Goal: Task Accomplishment & Management: Complete application form

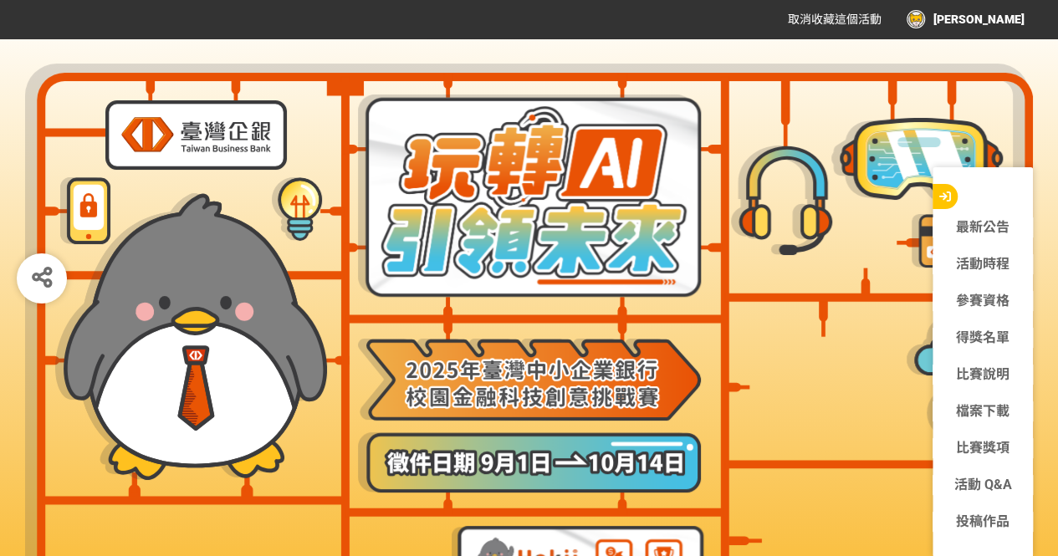
scroll to position [135, 0]
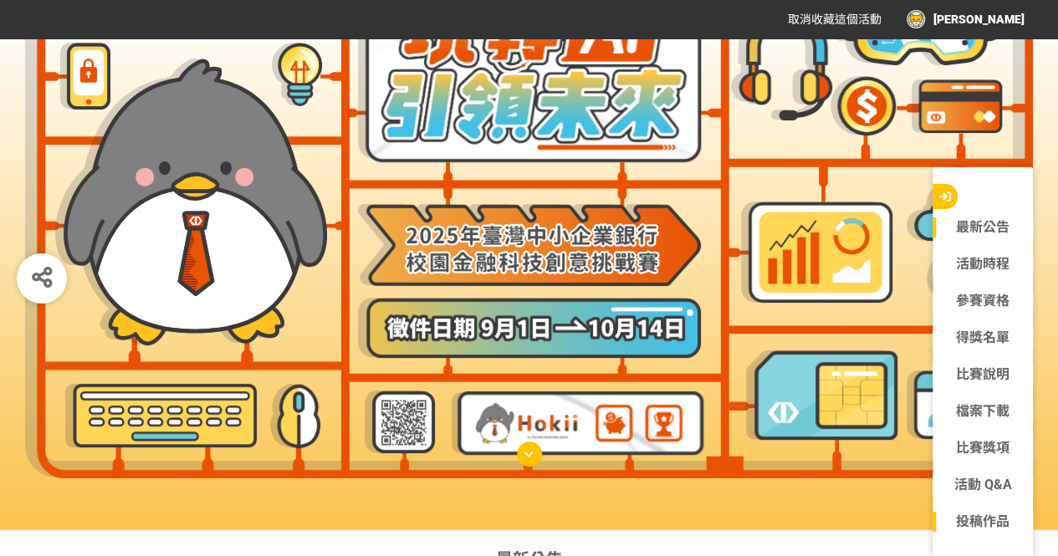
click at [975, 518] on link "投稿作品" at bounding box center [982, 522] width 100 height 20
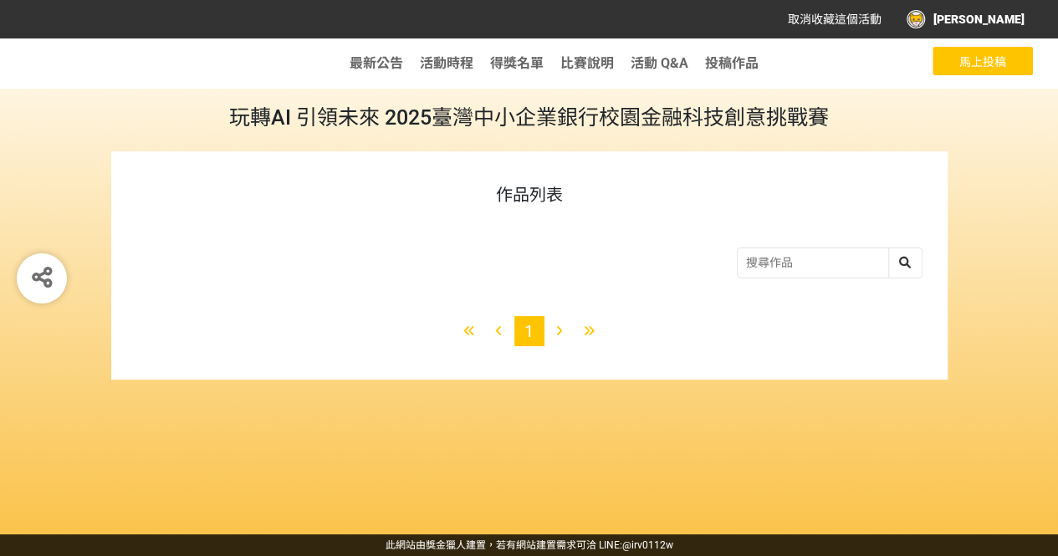
click at [975, 64] on span "馬上投稿" at bounding box center [982, 61] width 47 height 13
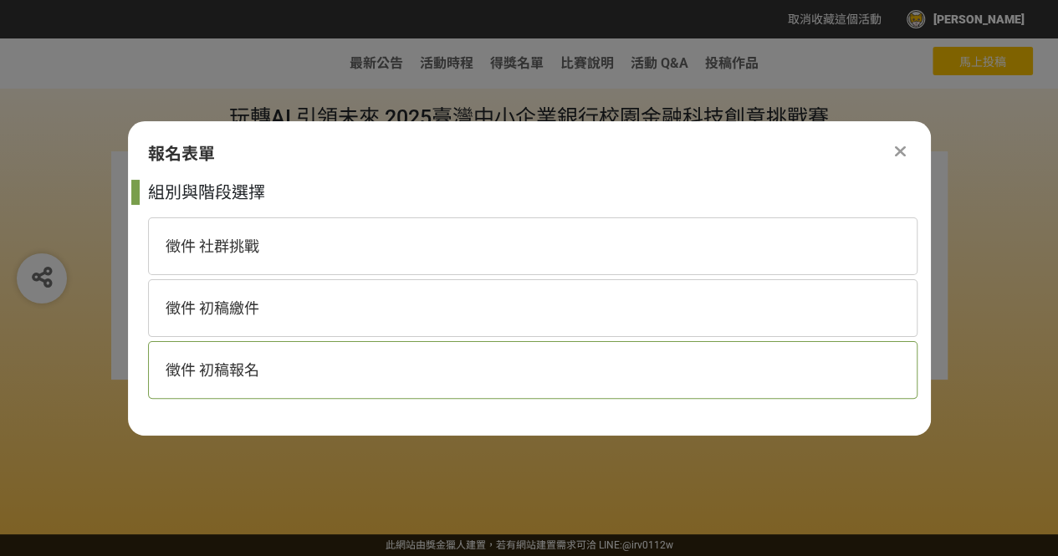
click at [554, 367] on div "徵件 初稿報名" at bounding box center [532, 370] width 769 height 58
select select "185368:185625"
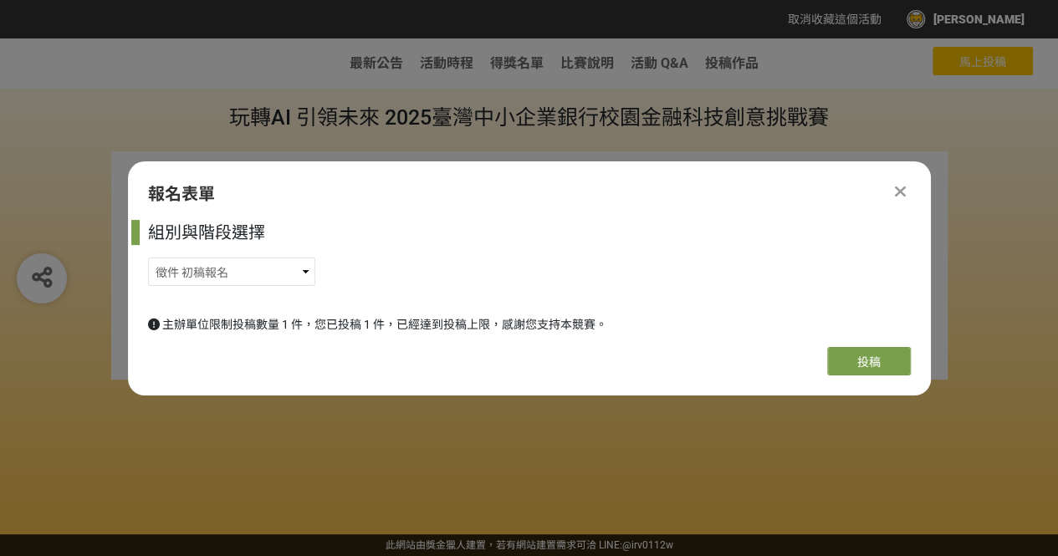
click at [911, 189] on div "報名表單" at bounding box center [529, 193] width 803 height 25
click at [902, 190] on icon at bounding box center [900, 191] width 11 height 17
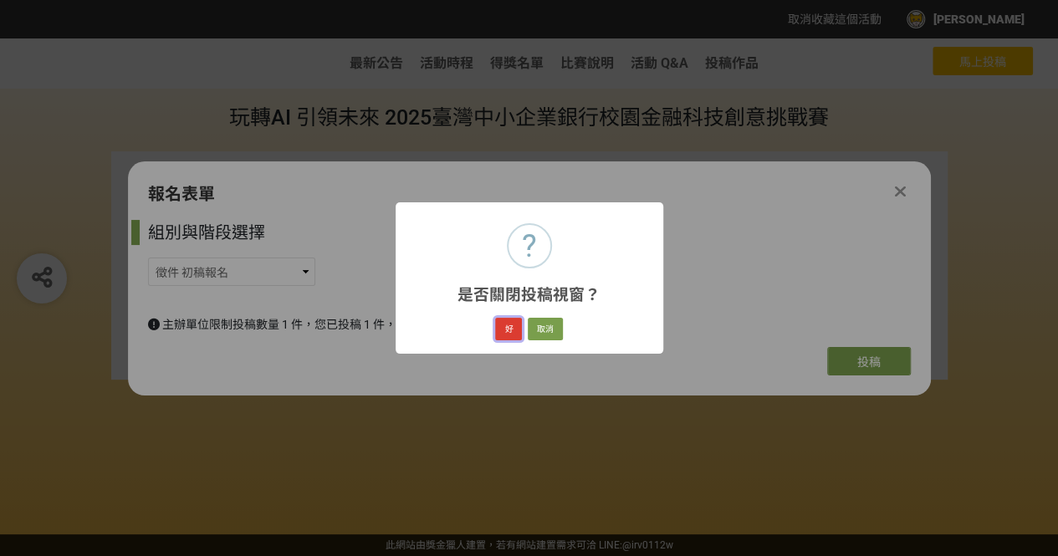
click at [510, 330] on button "好" at bounding box center [508, 329] width 27 height 23
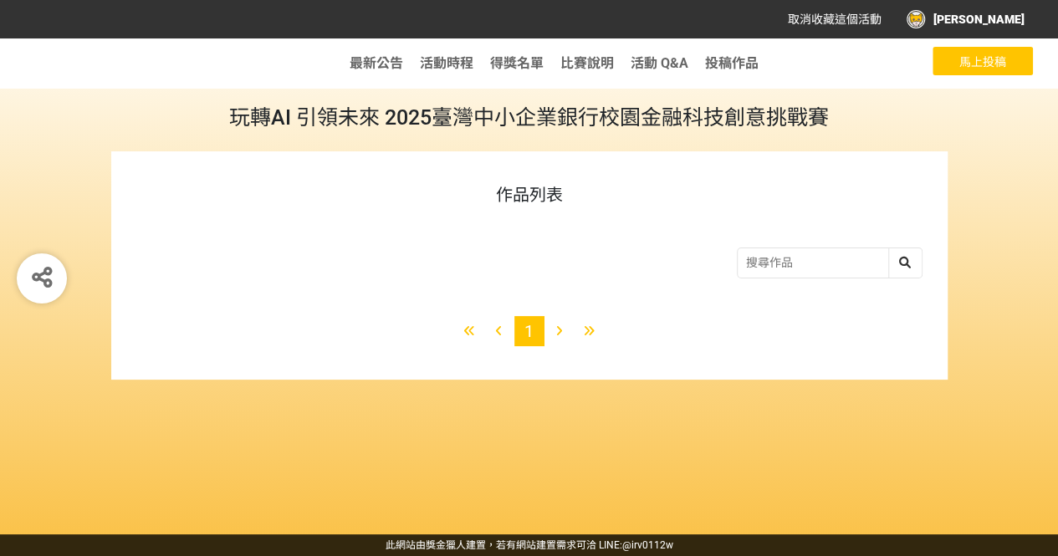
click at [954, 63] on button "馬上投稿" at bounding box center [982, 61] width 100 height 28
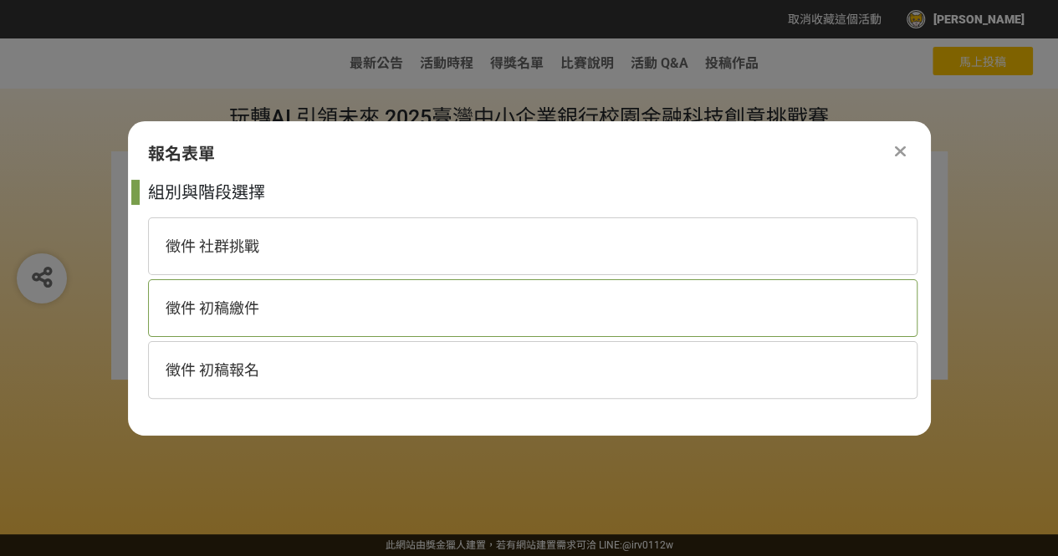
click at [554, 292] on div "徵件 初稿繳件" at bounding box center [532, 308] width 769 height 58
select select "185368:185627"
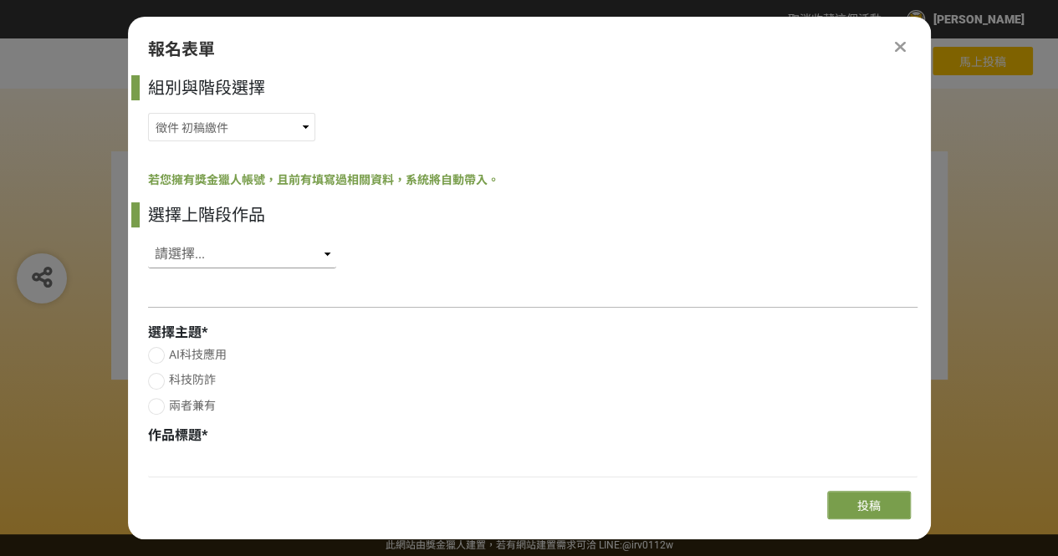
click at [304, 258] on select "請選擇... SID: 349533, 標題: (未知標題)" at bounding box center [242, 254] width 188 height 28
click at [401, 241] on div "選擇上階段作品 請選擇... SID: 349533, 標題: (未知標題)" at bounding box center [532, 239] width 769 height 74
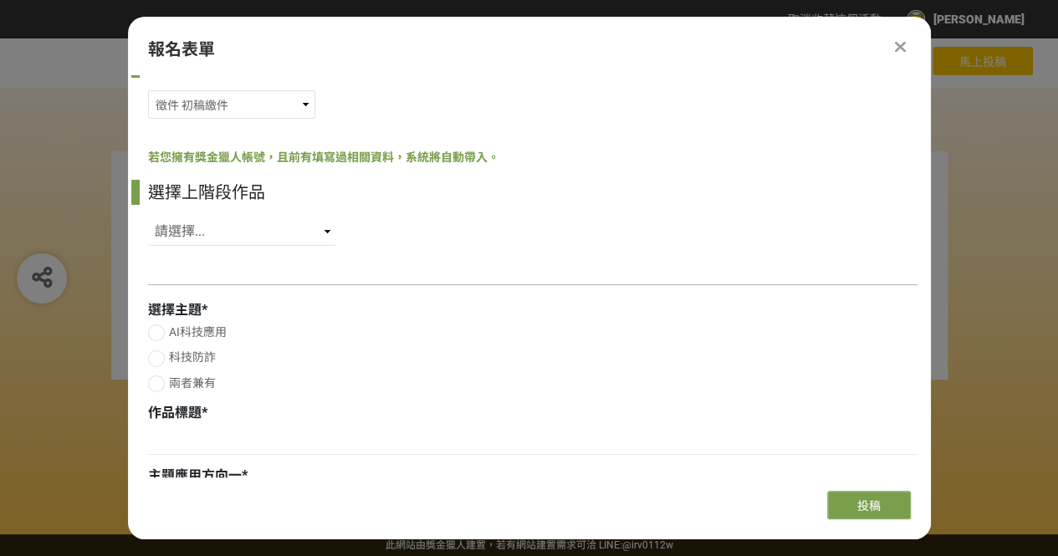
scroll to position [24, 0]
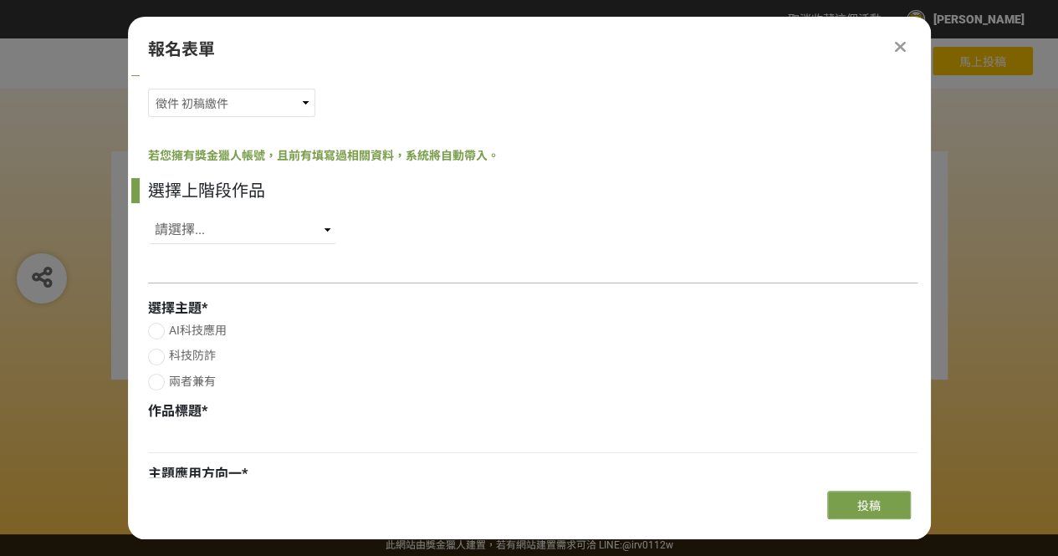
click at [202, 382] on span "兩者兼有" at bounding box center [192, 381] width 47 height 13
click at [160, 382] on input "兩者兼有" at bounding box center [154, 381] width 11 height 11
radio input "false"
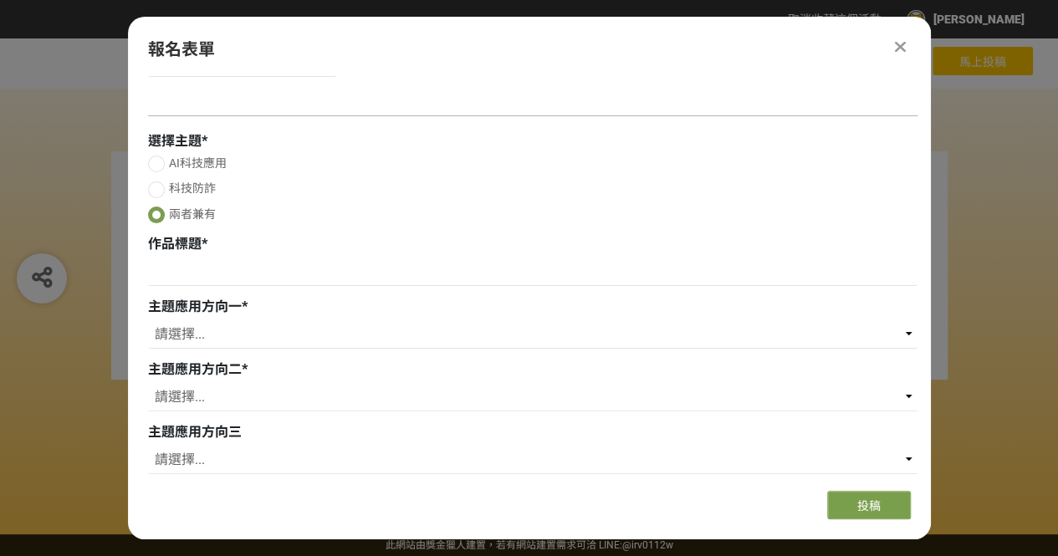
scroll to position [196, 0]
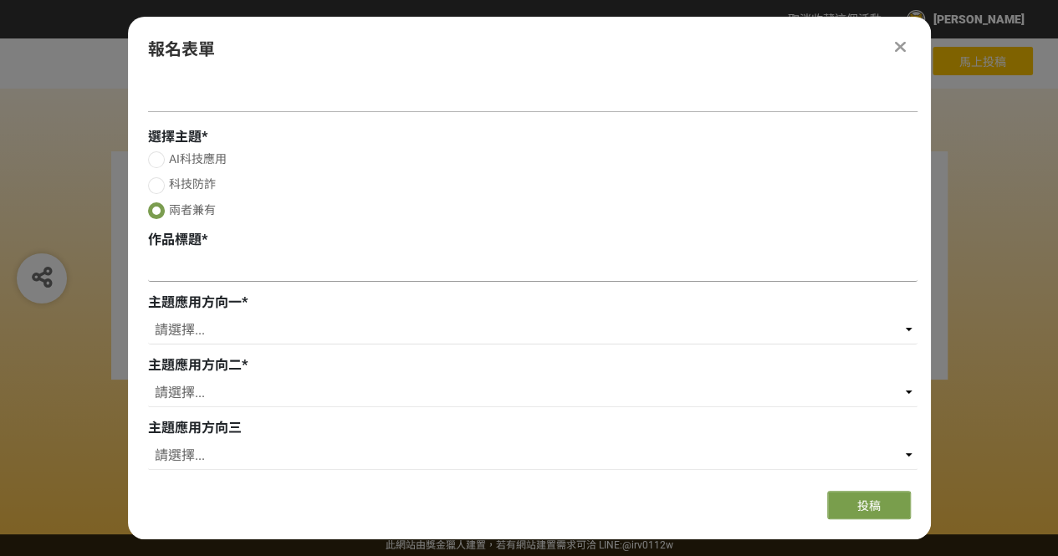
click at [306, 273] on input at bounding box center [532, 267] width 769 height 28
click at [231, 265] on input at bounding box center [532, 267] width 769 height 28
paste input "我怎麼可能被騙？∕難道你不相信我嗎？"
type input "我怎麼可能被騙？∕難道你不相信我嗎？"
click at [298, 332] on select "請選擇... 存款 個人金融 企業金融 外匯 理財 電子支付 個人網路銀行 企業網路銀行 行動銀行APP 風控法遵 信用卡 內部管理 流程優化 內部訓練 保險…" at bounding box center [532, 330] width 769 height 28
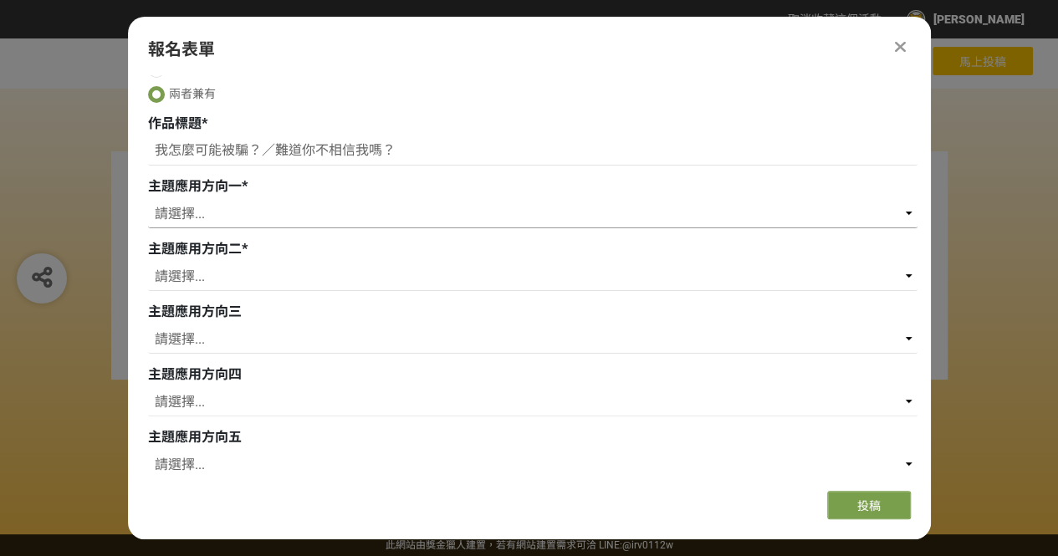
scroll to position [302, 0]
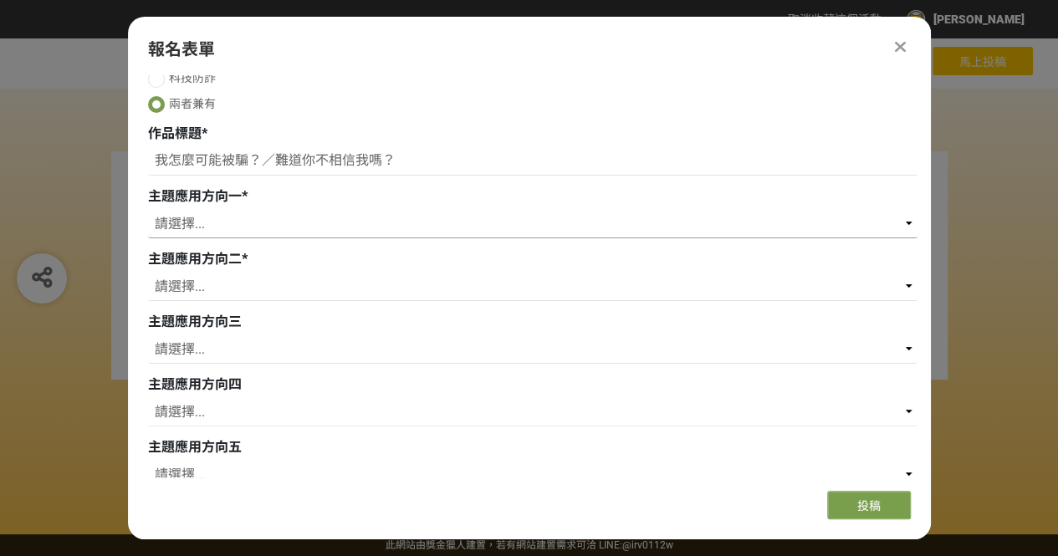
click at [259, 224] on select "請選擇... 存款 個人金融 企業金融 外匯 理財 電子支付 個人網路銀行 企業網路銀行 行動銀行APP 風控法遵 信用卡 內部管理 流程優化 內部訓練 保險…" at bounding box center [532, 224] width 769 height 28
click at [493, 228] on select "請選擇... 存款 個人金融 企業金融 外匯 理財 電子支付 個人網路銀行 企業網路銀行 行動銀行APP 風控法遵 信用卡 內部管理 流程優化 內部訓練 保險…" at bounding box center [532, 224] width 769 height 28
select select "防詐機制"
click at [148, 210] on select "請選擇... 存款 個人金融 企業金融 外匯 理財 電子支付 個人網路銀行 企業網路銀行 行動銀行APP 風控法遵 信用卡 內部管理 流程優化 內部訓練 保險…" at bounding box center [532, 224] width 769 height 28
click at [241, 300] on select "請選擇... 存款 個人金融 企業金融 外匯 理財 電子支付 個人網路銀行 企業網路銀行 行動銀行APP 風控法遵 信用卡 內部管理 流程優化 內部訓練 保險…" at bounding box center [532, 287] width 769 height 28
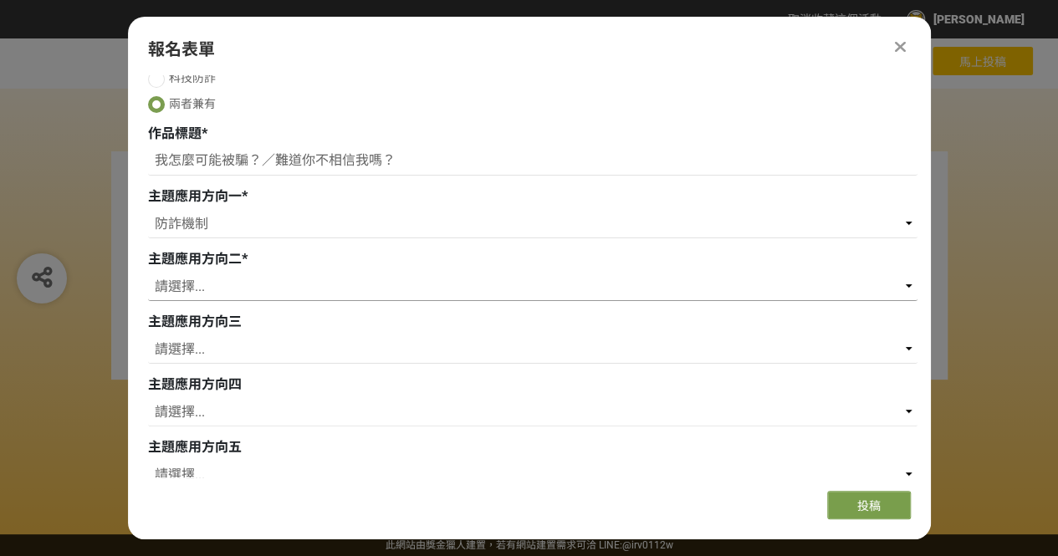
select select "社群媒體"
click at [148, 273] on select "請選擇... 存款 個人金融 企業金融 外匯 理財 電子支付 個人網路銀行 企業網路銀行 行動銀行APP 風控法遵 信用卡 內部管理 流程優化 內部訓練 保險…" at bounding box center [532, 287] width 769 height 28
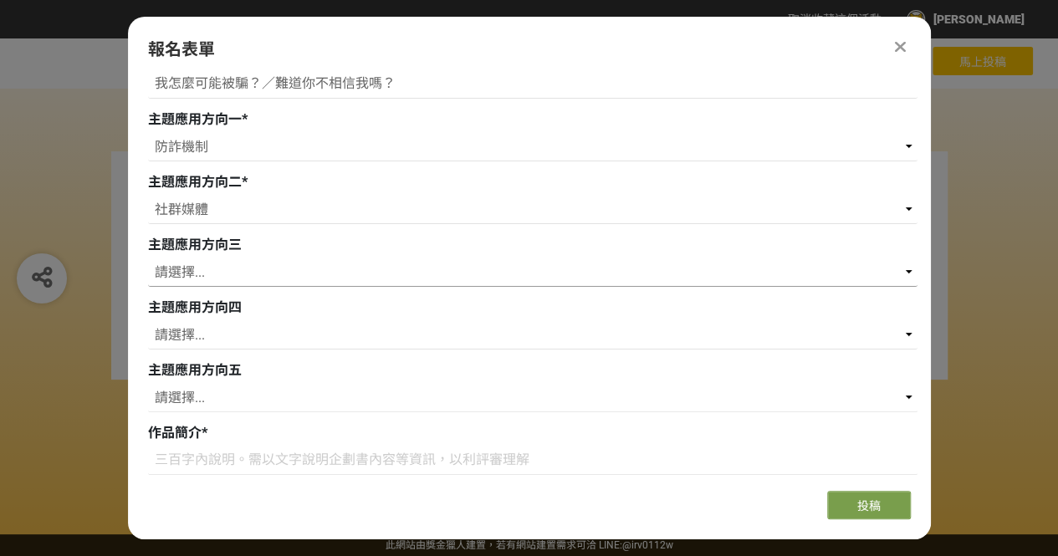
click at [228, 270] on select "請選擇... 存款 個人金融 企業金融 外匯 理財 電子支付 個人網路銀行 企業網路銀行 行動銀行APP 風控法遵 信用卡 內部管理 流程優化 內部訓練 保險…" at bounding box center [532, 272] width 769 height 28
click at [247, 324] on select "請選擇... 存款 個人金融 企業金融 外匯 理財 電子支付 個人網路銀行 企業網路銀行 行動銀行APP 風控法遵 信用卡 內部管理 流程優化 內部訓練 保險…" at bounding box center [532, 335] width 769 height 28
select select "cms:formUnit:otherOption:46163dc04496fb29001dcbfd530359f3"
click at [148, 321] on select "請選擇... 存款 個人金融 企業金融 外匯 理財 電子支付 個人網路銀行 企業網路銀行 行動銀行APP 風控法遵 信用卡 內部管理 流程優化 內部訓練 保險…" at bounding box center [532, 335] width 769 height 28
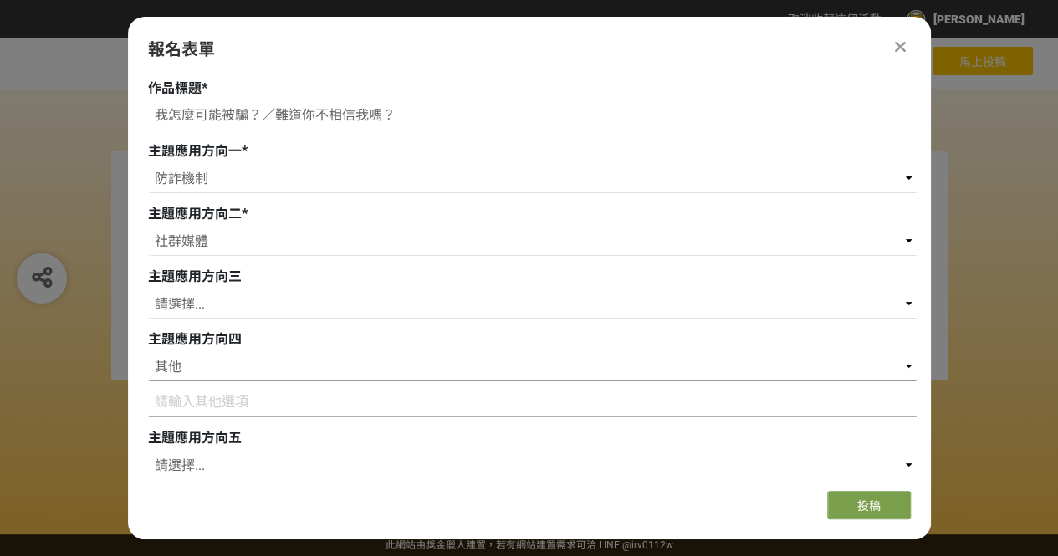
scroll to position [345, 0]
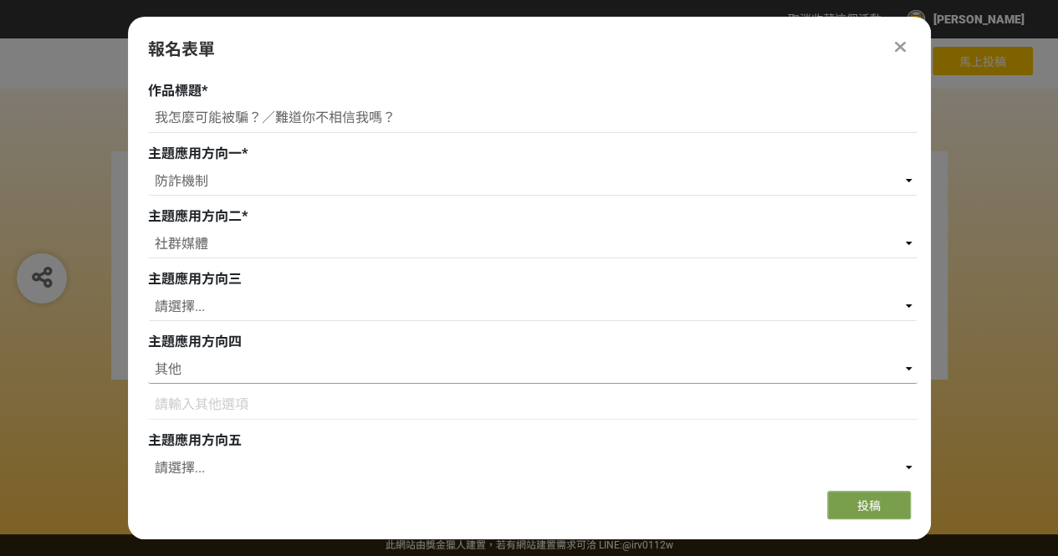
click at [313, 355] on select "請選擇... 存款 個人金融 企業金融 外匯 理財 電子支付 個人網路銀行 企業網路銀行 行動銀行APP 風控法遵 信用卡 內部管理 流程優化 內部訓練 保險…" at bounding box center [532, 369] width 769 height 28
select select
click at [148, 355] on select "請選擇... 存款 個人金融 企業金融 外匯 理財 電子支付 個人網路銀行 企業網路銀行 行動銀行APP 風控法遵 信用卡 內部管理 流程優化 內部訓練 保險…" at bounding box center [532, 369] width 769 height 28
click at [259, 305] on select "請選擇... 存款 個人金融 企業金融 外匯 理財 電子支付 個人網路銀行 企業網路銀行 行動銀行APP 風控法遵 信用卡 內部管理 流程優化 內部訓練 保險…" at bounding box center [532, 307] width 769 height 28
select select "cms:formUnit:otherOption:46163dc04496fb29001dcbfd530359f3"
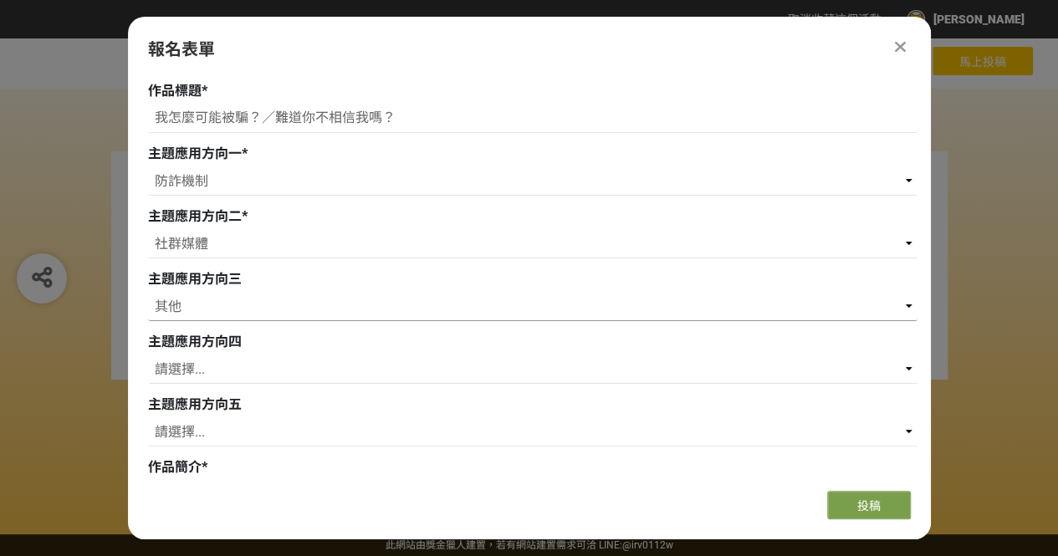
click at [148, 293] on select "請選擇... 存款 個人金融 企業金融 外匯 理財 電子支付 個人網路銀行 企業網路銀行 行動銀行APP 風控法遵 信用卡 內部管理 流程優化 內部訓練 保險…" at bounding box center [532, 307] width 769 height 28
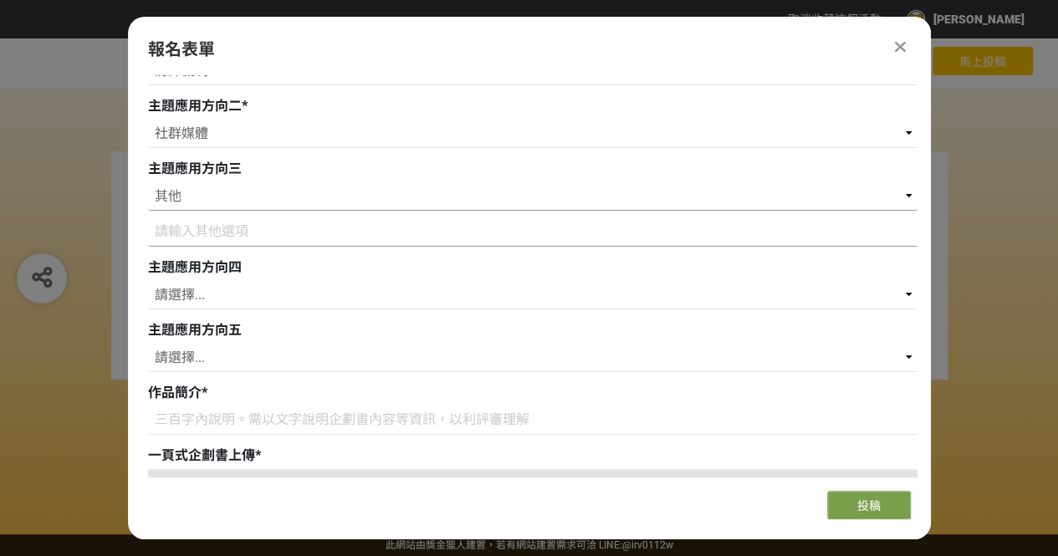
scroll to position [372, 0]
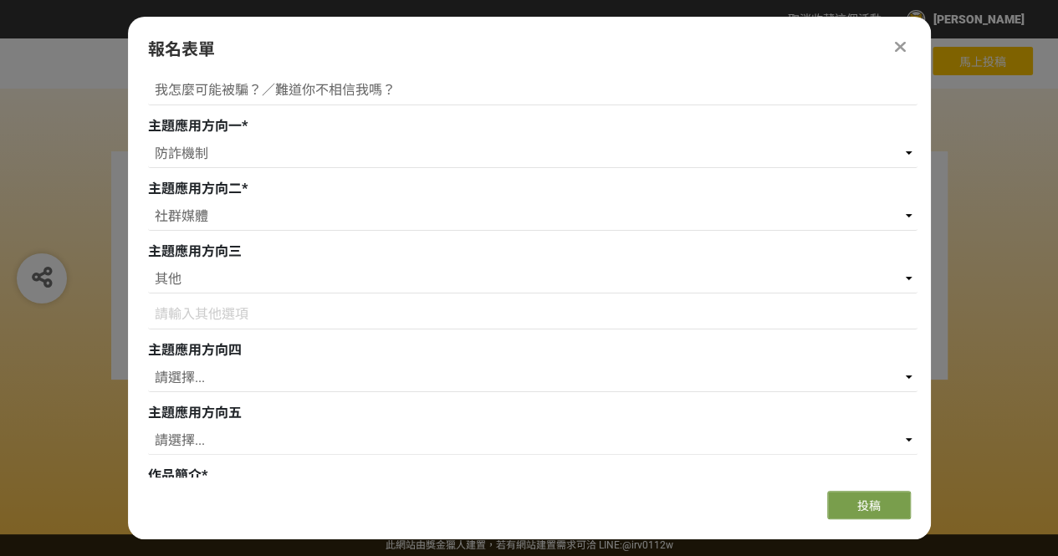
click at [606, 320] on input at bounding box center [532, 315] width 769 height 28
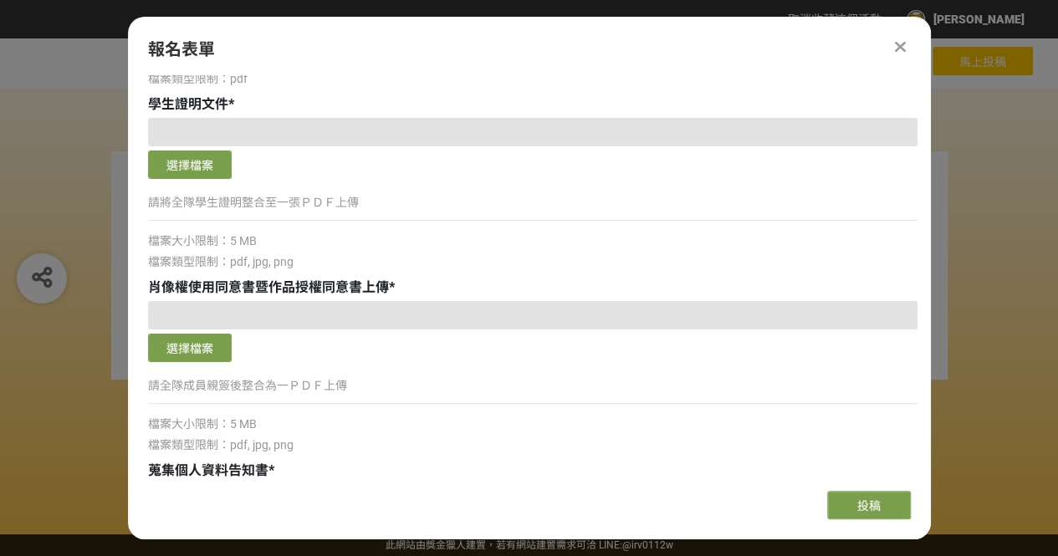
scroll to position [952, 0]
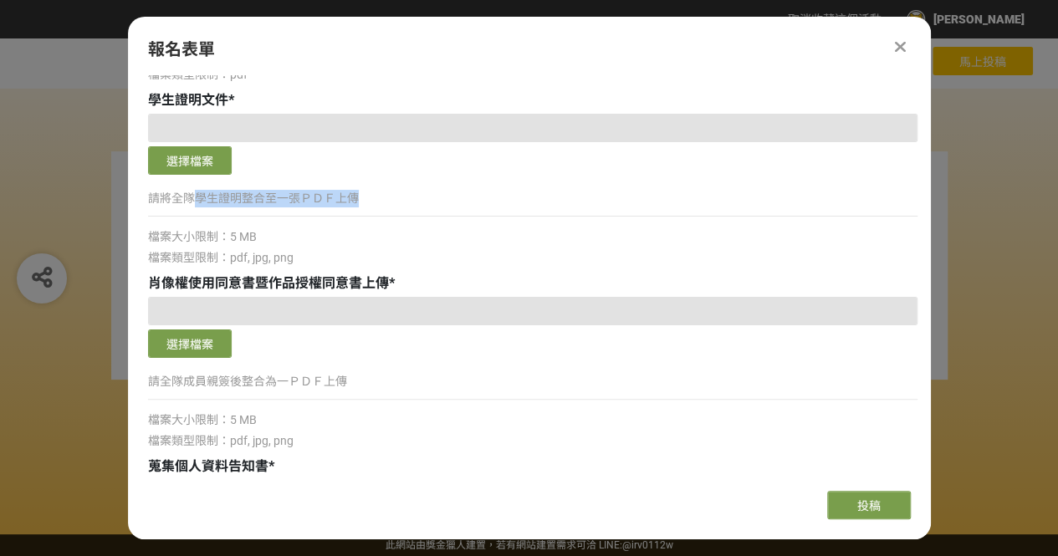
drag, startPoint x: 194, startPoint y: 197, endPoint x: 356, endPoint y: 205, distance: 162.4
click at [356, 205] on p "請將全隊學生證明整合至一張ＰＤＦ上傳" at bounding box center [532, 199] width 769 height 18
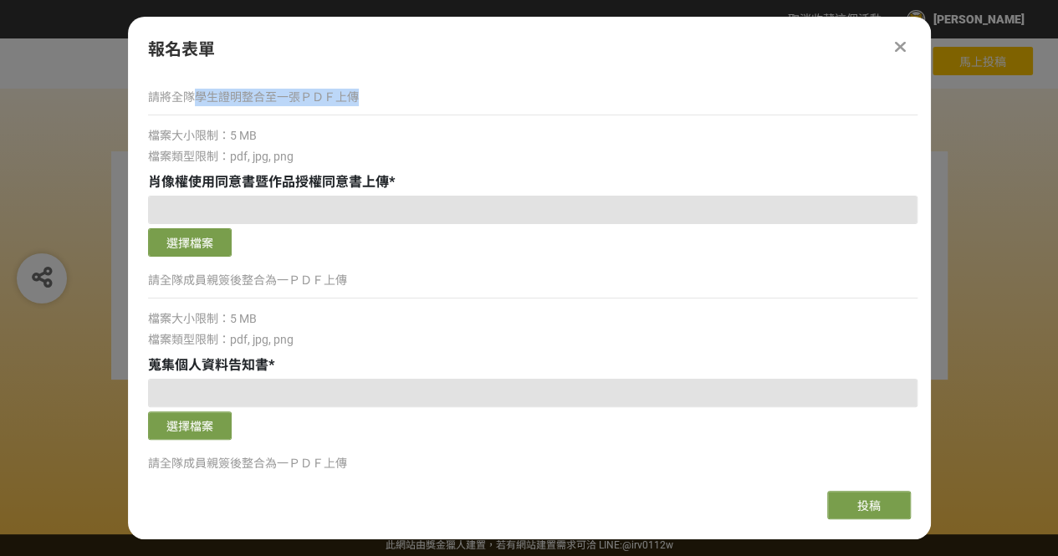
scroll to position [1054, 0]
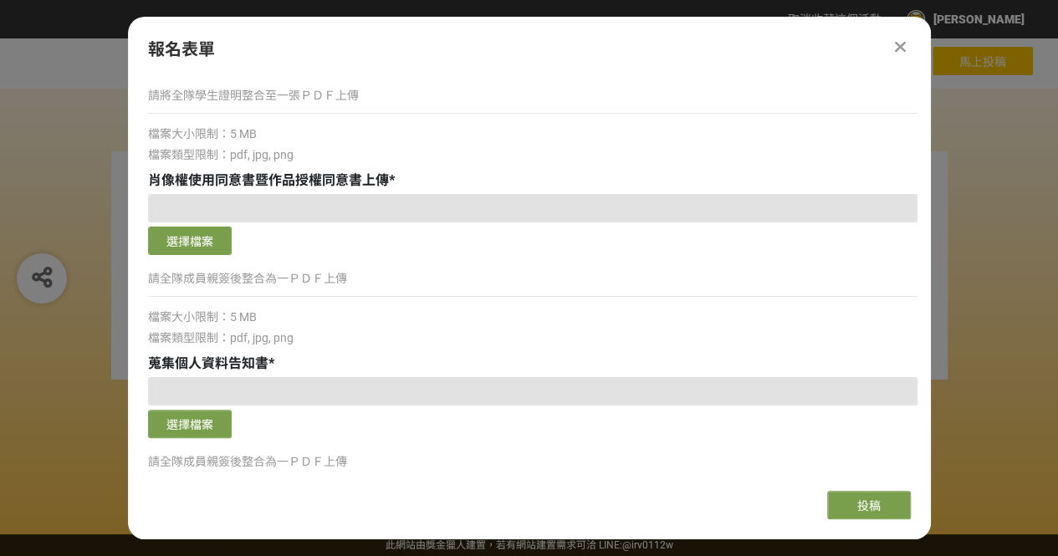
click at [273, 283] on p "請全隊成員親簽後整合為一ＰＤＦ上傳" at bounding box center [532, 279] width 769 height 18
drag, startPoint x: 182, startPoint y: 275, endPoint x: 334, endPoint y: 263, distance: 152.6
click at [334, 263] on div "選擇檔案 請全隊成員親簽後整合為一ＰＤＦ上傳 檔案大小限制：5 MB 檔案類型限制：pdf, jpg, png" at bounding box center [532, 270] width 769 height 153
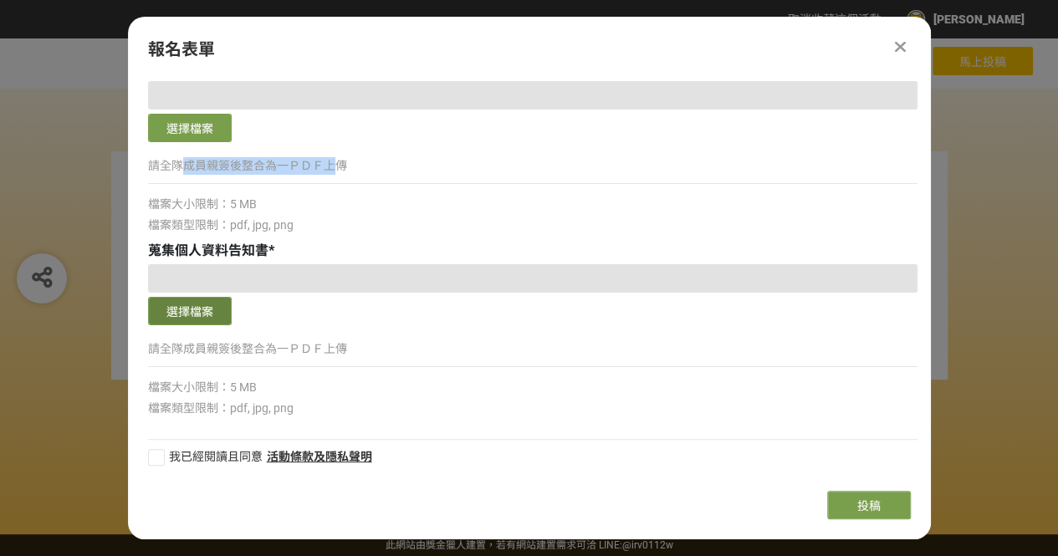
click at [222, 309] on button "選擇檔案" at bounding box center [190, 311] width 84 height 28
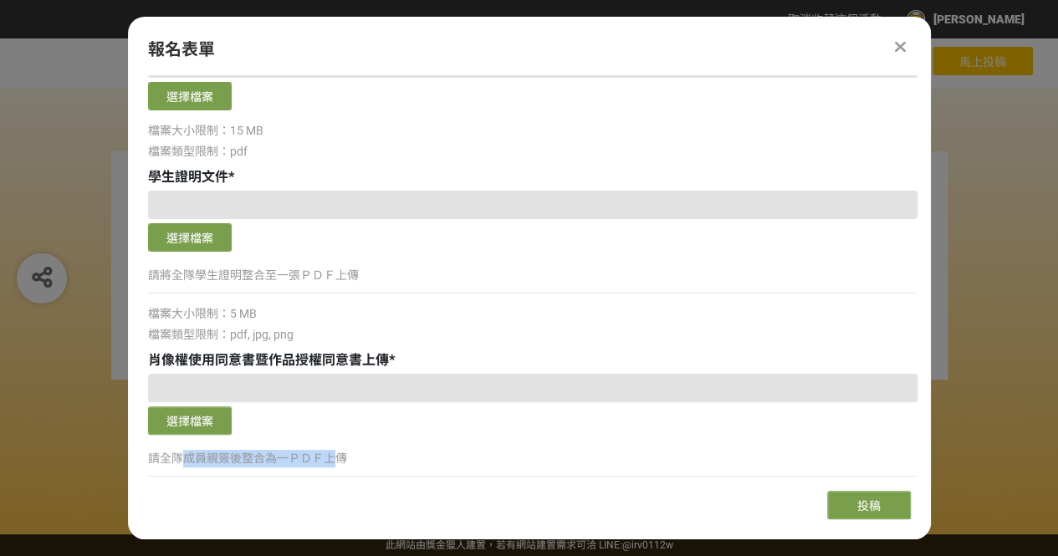
scroll to position [876, 0]
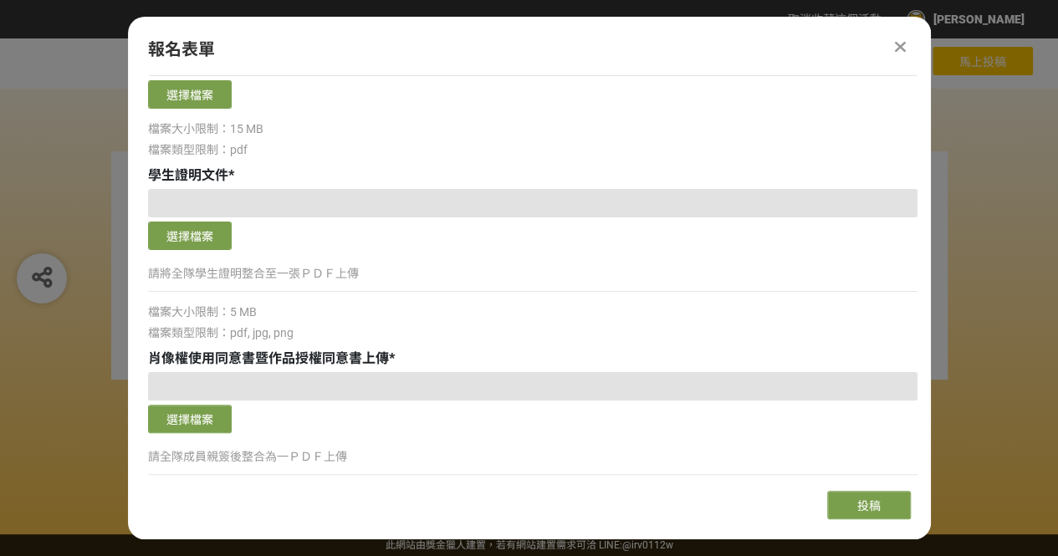
click at [331, 366] on span "肖像權使用同意書暨作品授權同意書上傳" at bounding box center [268, 358] width 241 height 16
drag, startPoint x: 247, startPoint y: 357, endPoint x: 361, endPoint y: 367, distance: 115.0
drag, startPoint x: 361, startPoint y: 367, endPoint x: 299, endPoint y: 365, distance: 61.9
click at [299, 365] on span "肖像權使用同意書暨作品授權同意書上傳" at bounding box center [268, 358] width 241 height 16
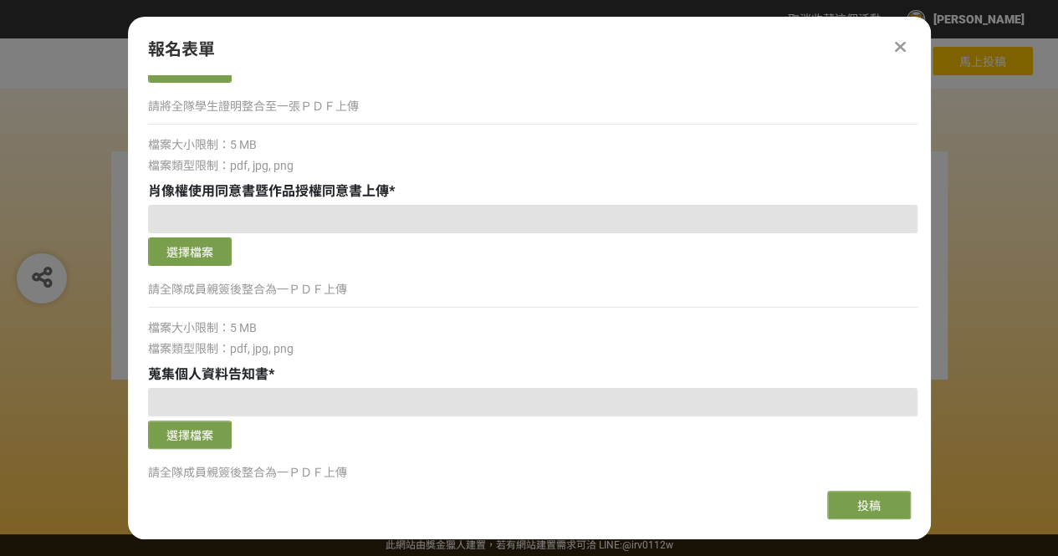
scroll to position [1045, 0]
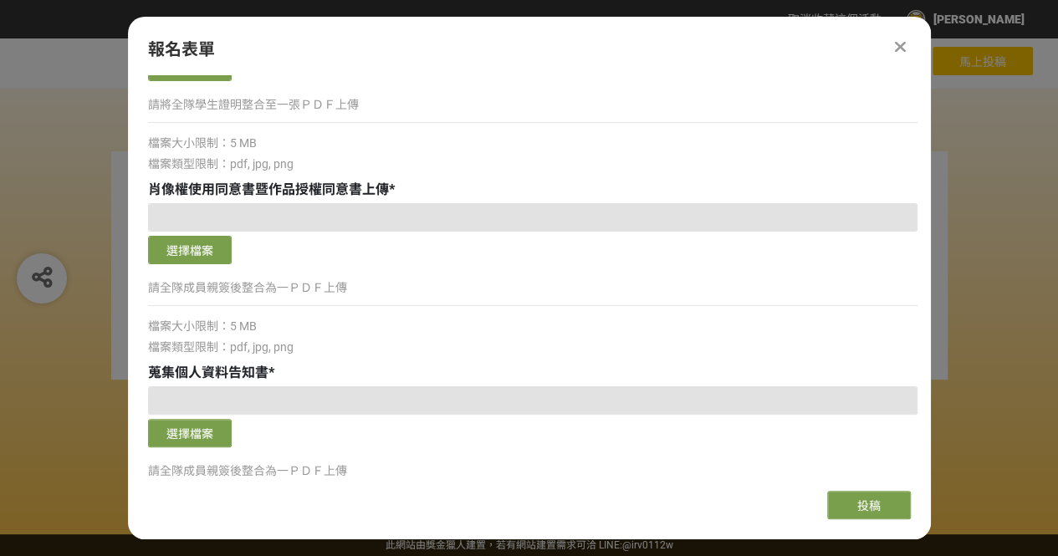
click at [901, 35] on div "報名表單 組別與階段選擇 徵件 社群挑戰 徵件 初稿繳件 徵件 初稿報名 若您擁有獎金獵人帳號，且前有填寫過相關資料，系統將自動帶入。 選擇上階段作品 請選擇…" at bounding box center [529, 278] width 803 height 523
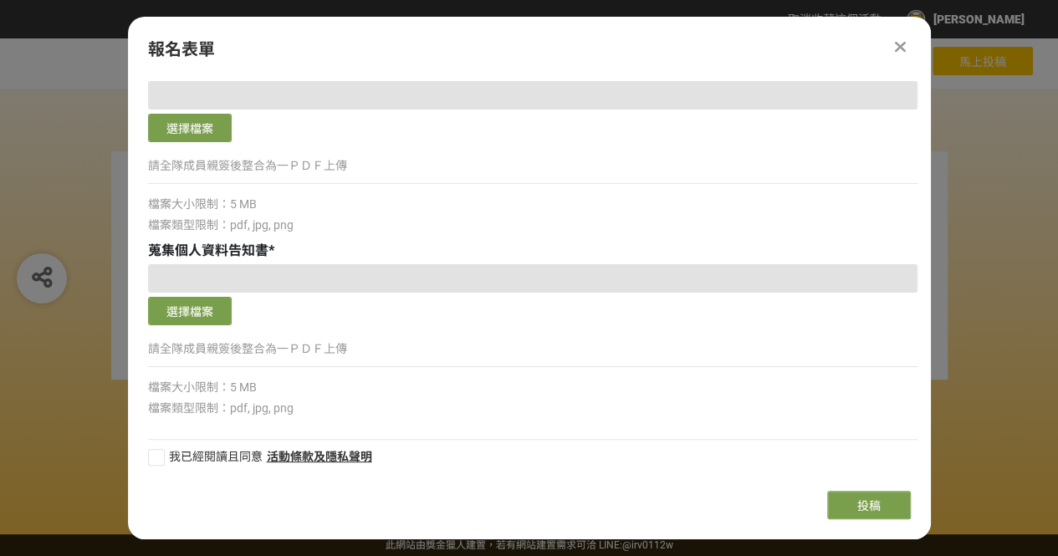
click at [903, 45] on icon at bounding box center [900, 46] width 11 height 17
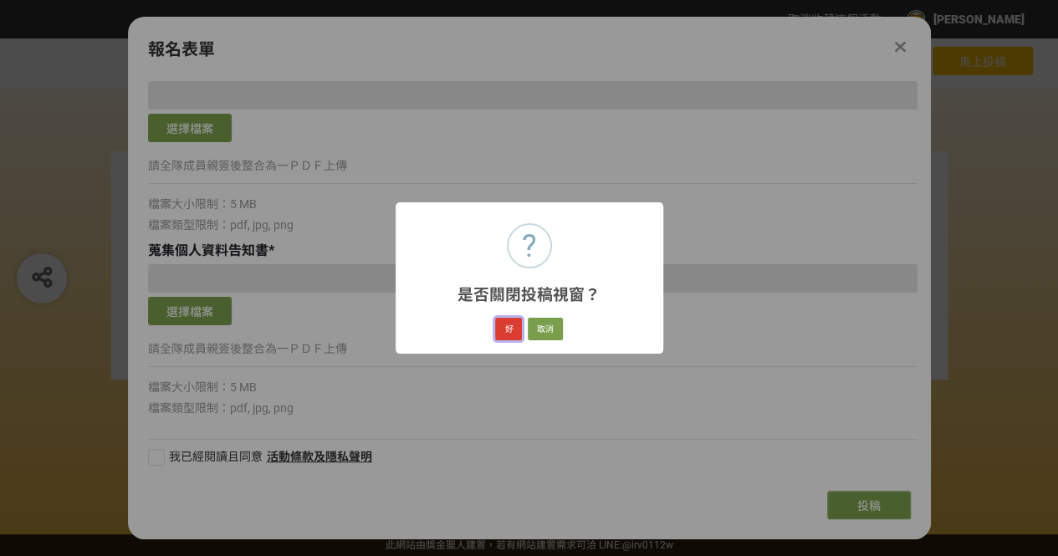
drag, startPoint x: 503, startPoint y: 320, endPoint x: 504, endPoint y: 335, distance: 15.1
click at [504, 335] on button "好" at bounding box center [508, 329] width 27 height 23
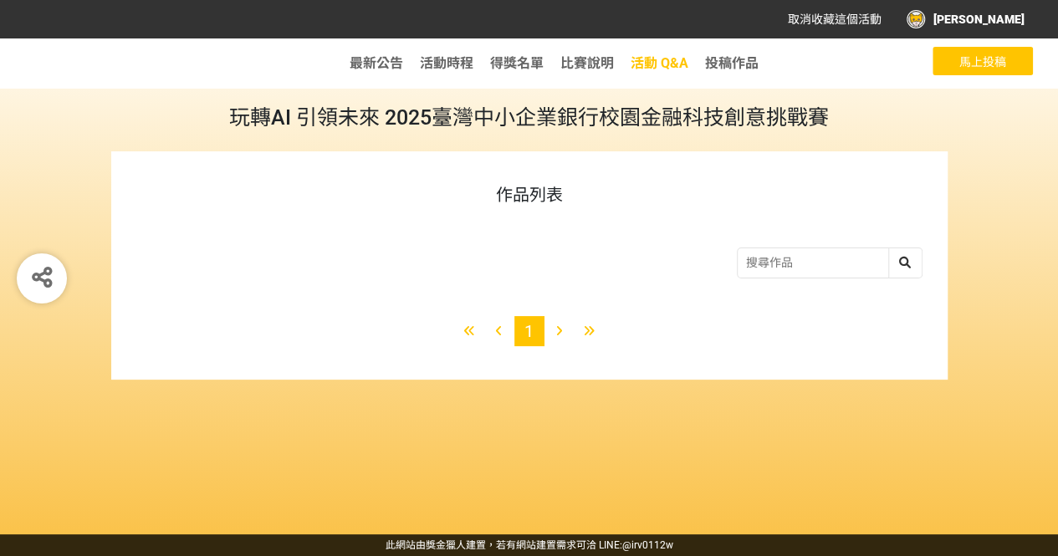
click at [644, 68] on span "活動 Q&A" at bounding box center [660, 63] width 58 height 16
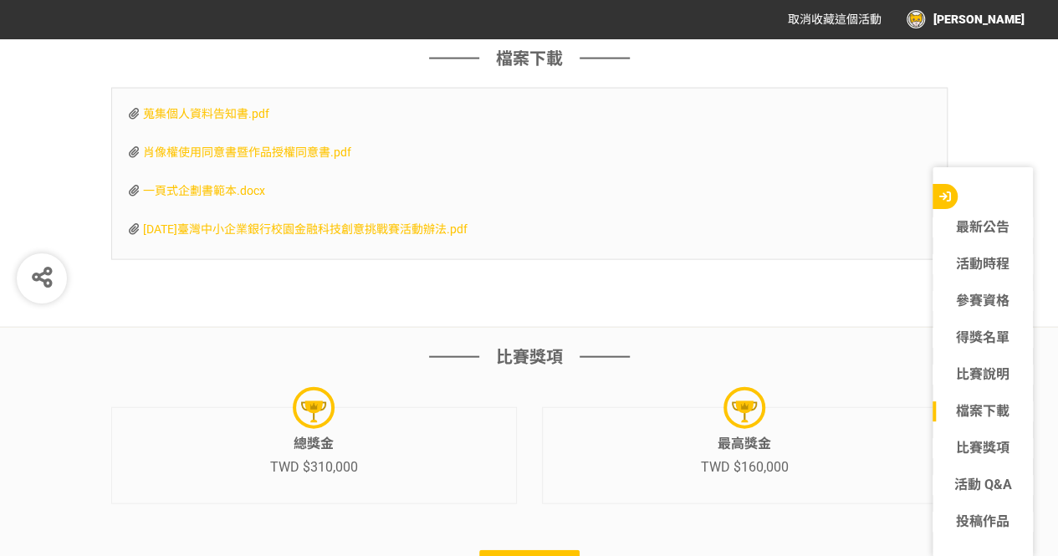
scroll to position [4895, 0]
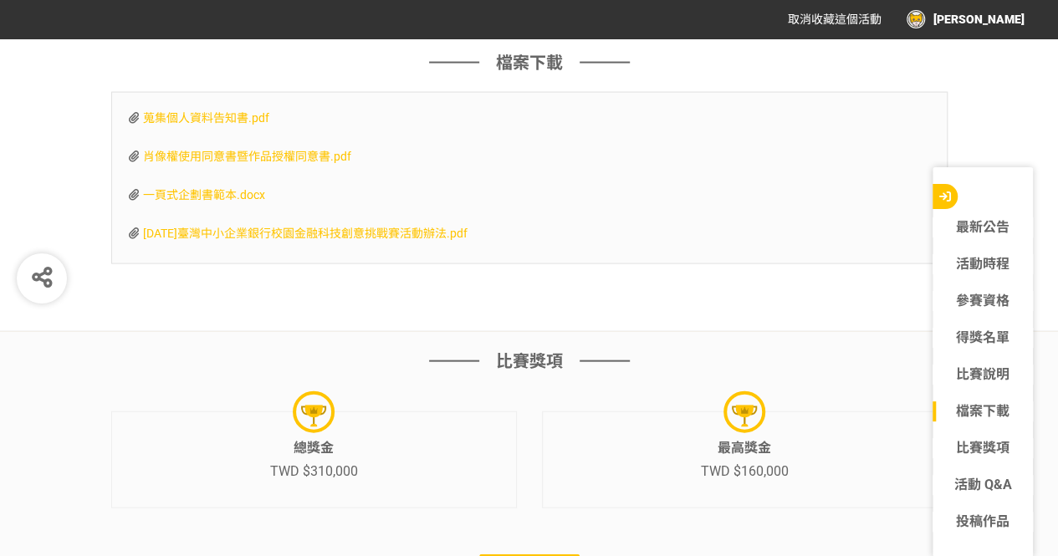
click at [212, 125] on span "蒐集個人資料告知書.pdf" at bounding box center [206, 117] width 126 height 13
click at [244, 162] on span "肖像權使用同意書暨作品授權同意書.pdf" at bounding box center [247, 156] width 208 height 13
click at [355, 240] on span "[DATE]臺灣中小企業銀行校園金融科技創意挑戰賽活動辦法.pdf" at bounding box center [305, 233] width 324 height 13
click at [994, 20] on div "[PERSON_NAME]" at bounding box center [965, 19] width 118 height 18
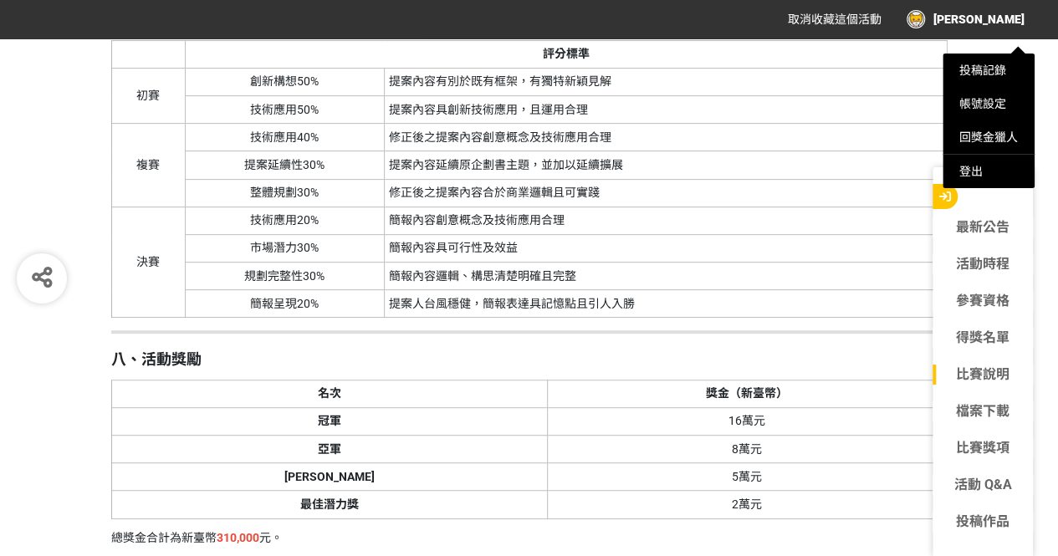
scroll to position [3276, 0]
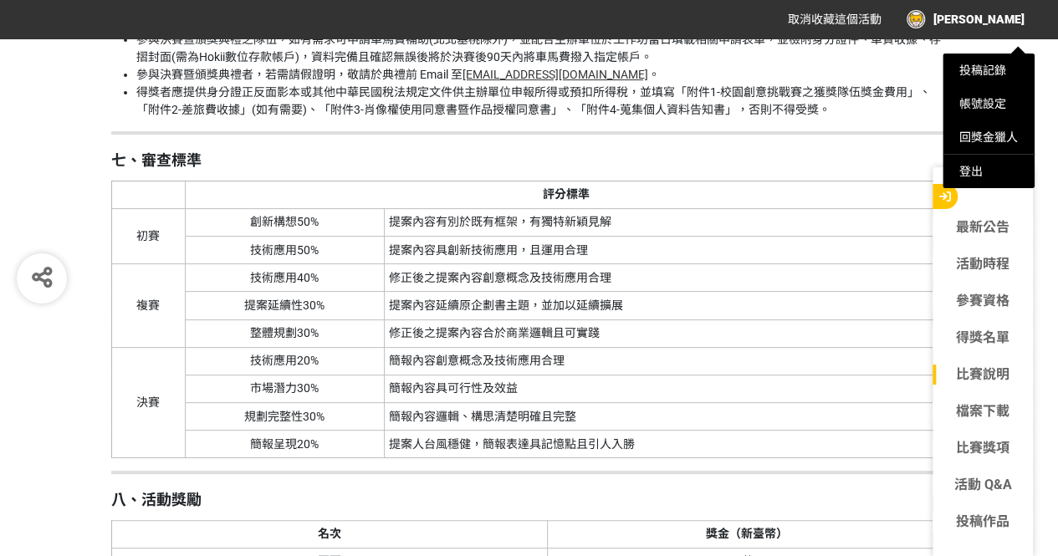
click at [991, 519] on div at bounding box center [529, 278] width 1058 height 556
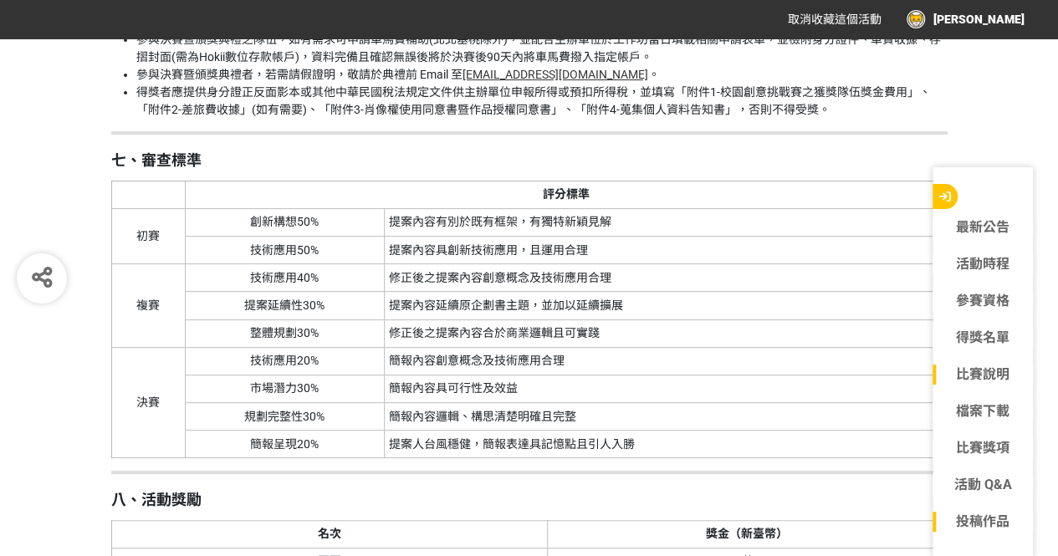
click at [980, 530] on link "投稿作品" at bounding box center [982, 522] width 100 height 20
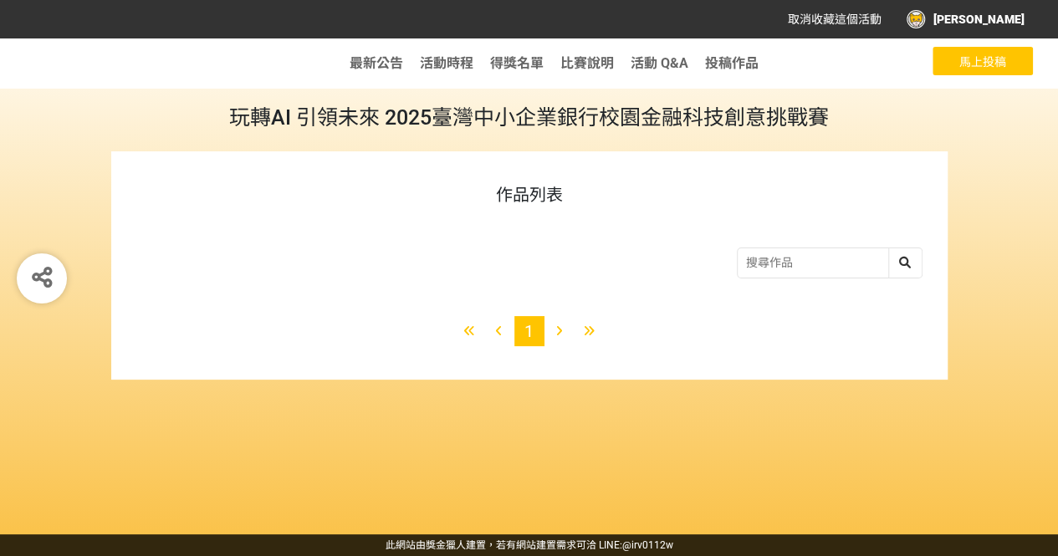
click at [958, 53] on button "馬上投稿" at bounding box center [982, 61] width 100 height 28
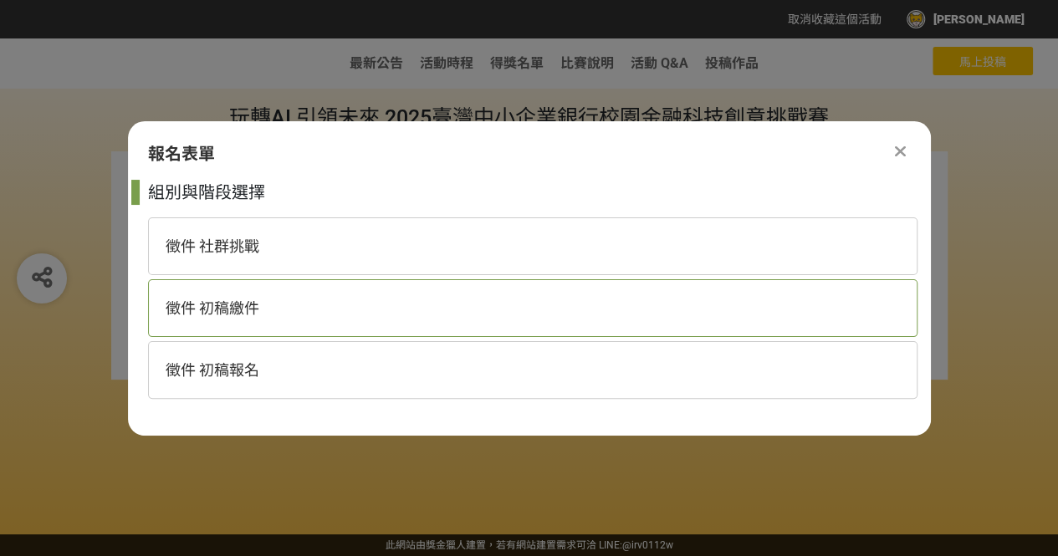
click at [527, 302] on div "徵件 初稿繳件" at bounding box center [532, 308] width 769 height 58
select select "185368:185627"
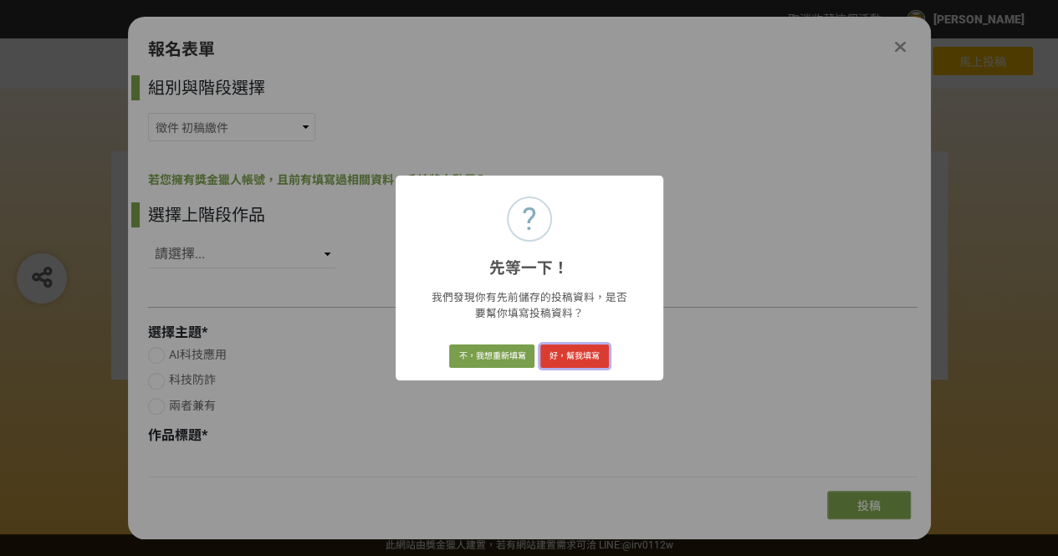
click at [574, 356] on button "好，幫我填寫" at bounding box center [574, 356] width 69 height 23
radio input "true"
type input "我怎麼可能被騙？∕難道你不相信我嗎？"
select select "防詐機制"
select select "社群媒體"
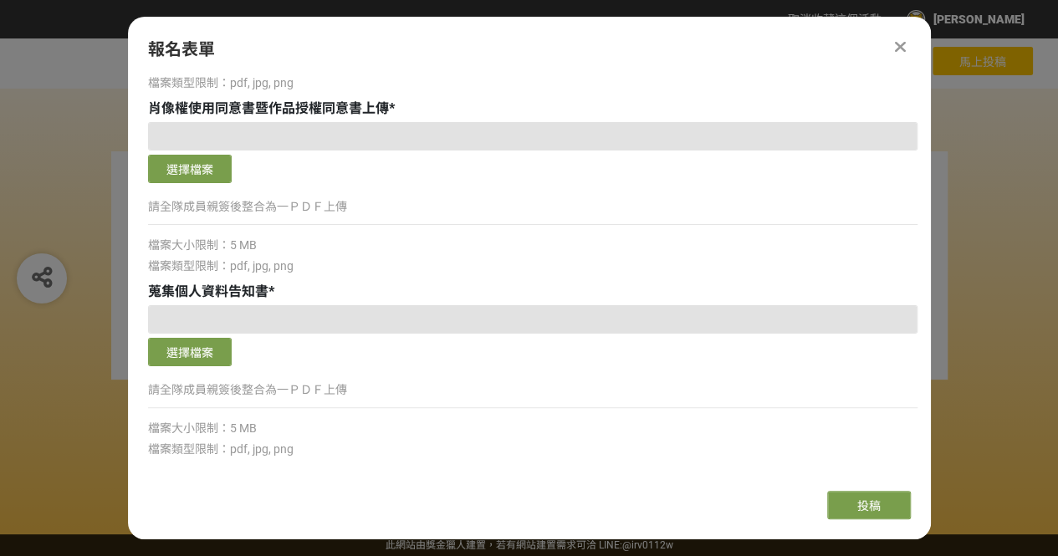
scroll to position [1132, 0]
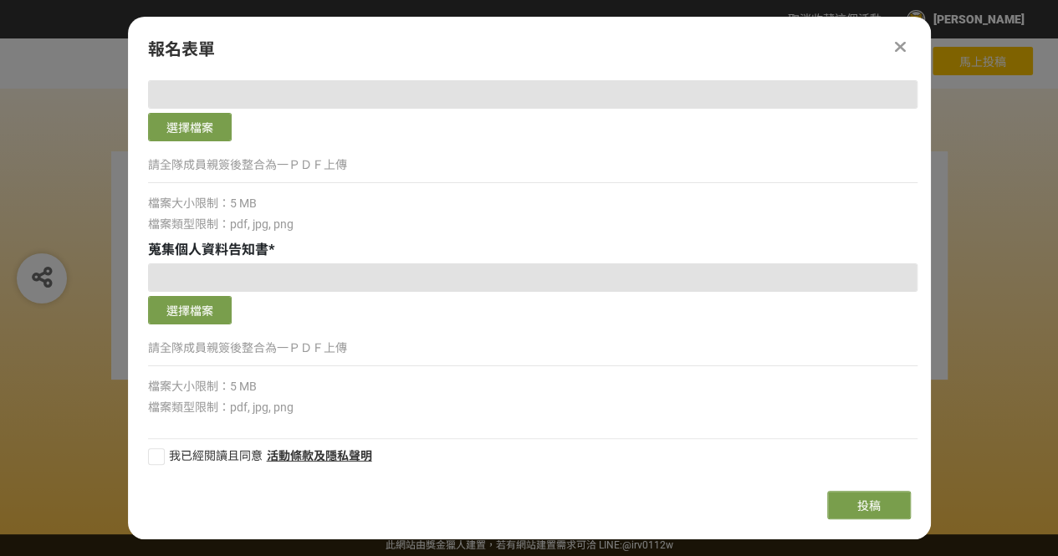
click at [891, 43] on div at bounding box center [901, 47] width 20 height 20
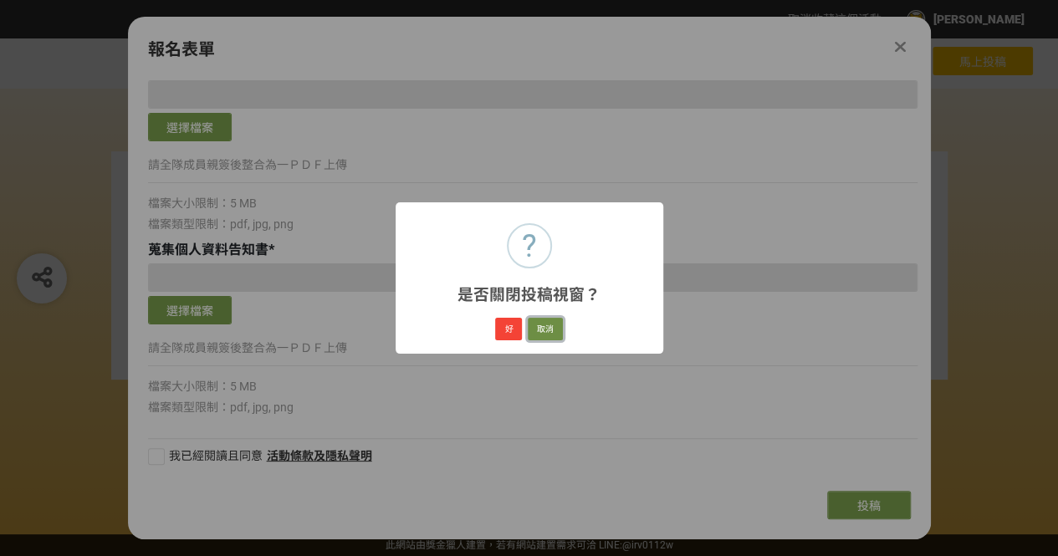
click at [551, 335] on button "取消" at bounding box center [545, 329] width 35 height 23
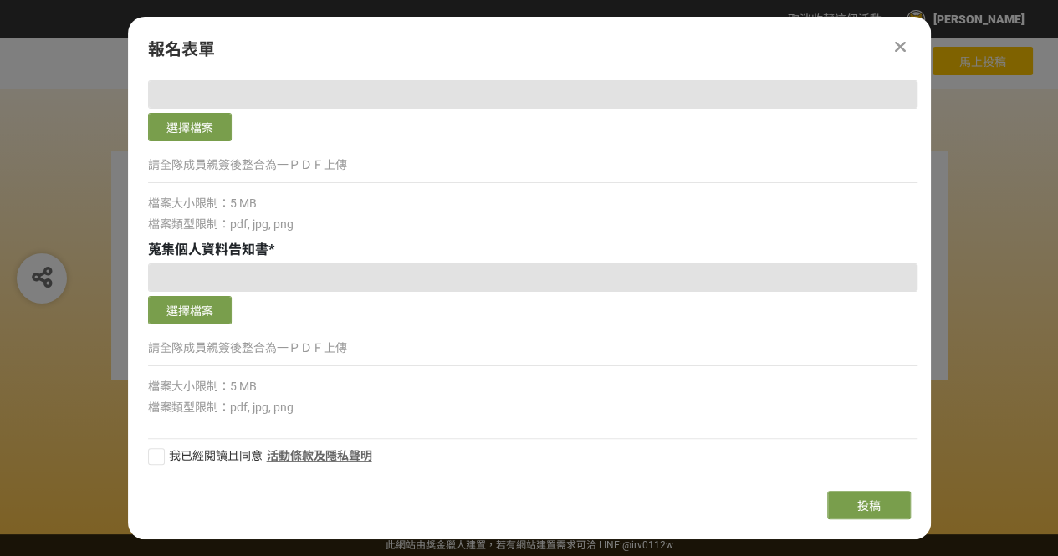
click at [355, 457] on link "活動條款及隱私聲明" at bounding box center [319, 456] width 105 height 18
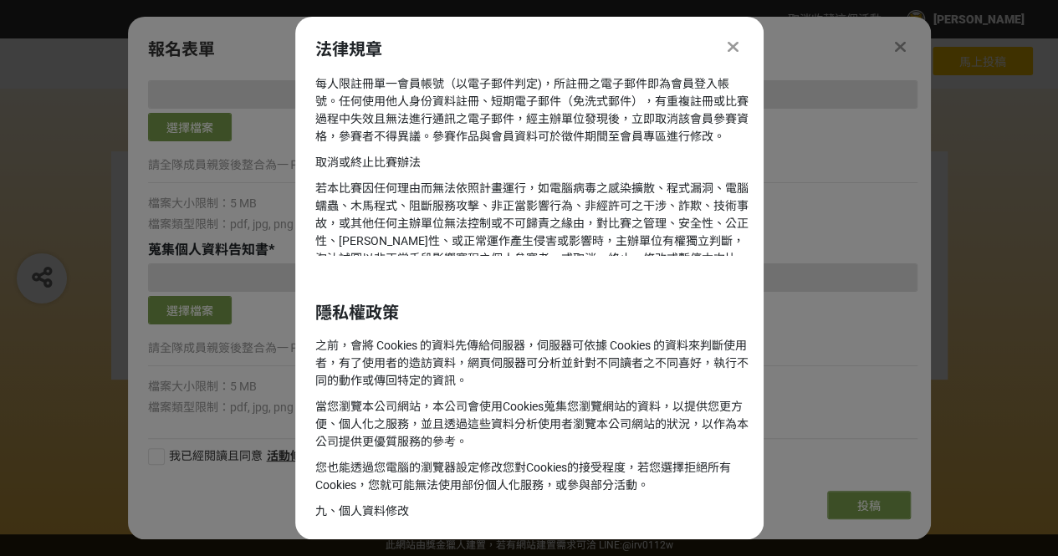
scroll to position [1477, 0]
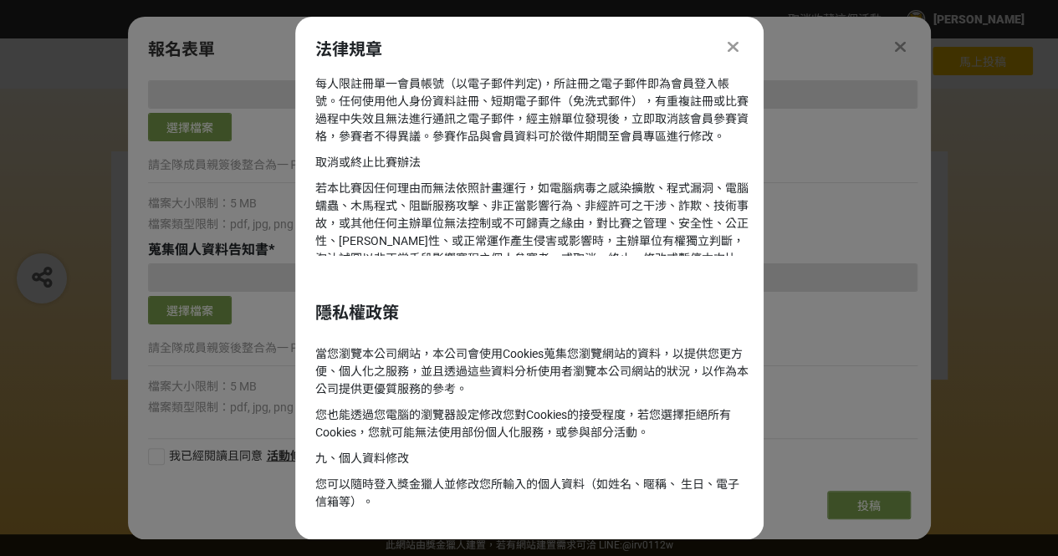
click at [799, 263] on div "蒐集個人資料告知書 * 選擇檔案 請全隊成員親簽後整合為一ＰＤＦ上傳 檔案大小限制：5 MB 檔案類型限制：pdf, jpg, png" at bounding box center [532, 328] width 769 height 176
click at [729, 53] on icon at bounding box center [733, 46] width 11 height 17
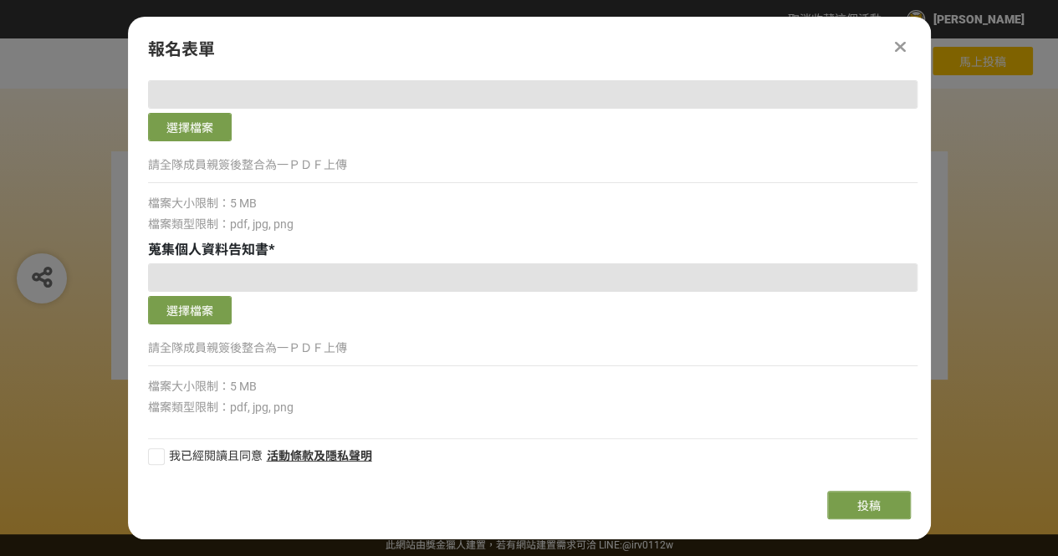
click at [897, 43] on icon at bounding box center [900, 46] width 11 height 17
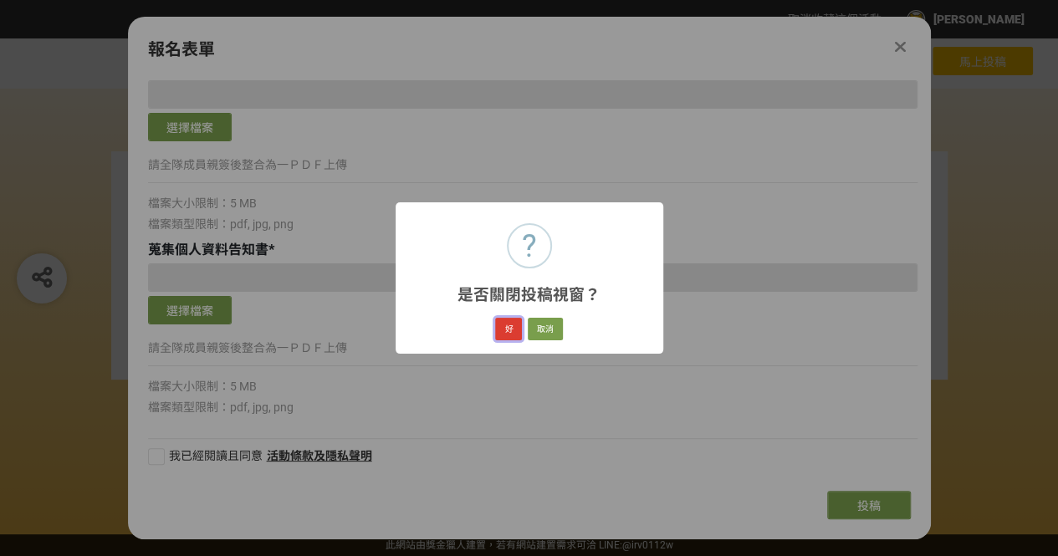
click at [513, 327] on button "好" at bounding box center [508, 329] width 27 height 23
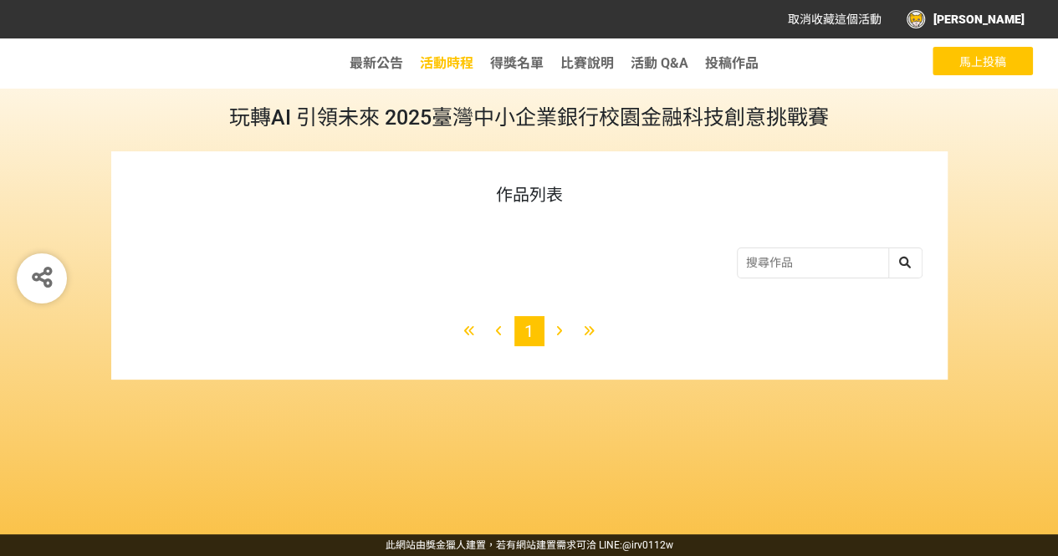
click at [452, 64] on span "活動時程" at bounding box center [447, 63] width 54 height 16
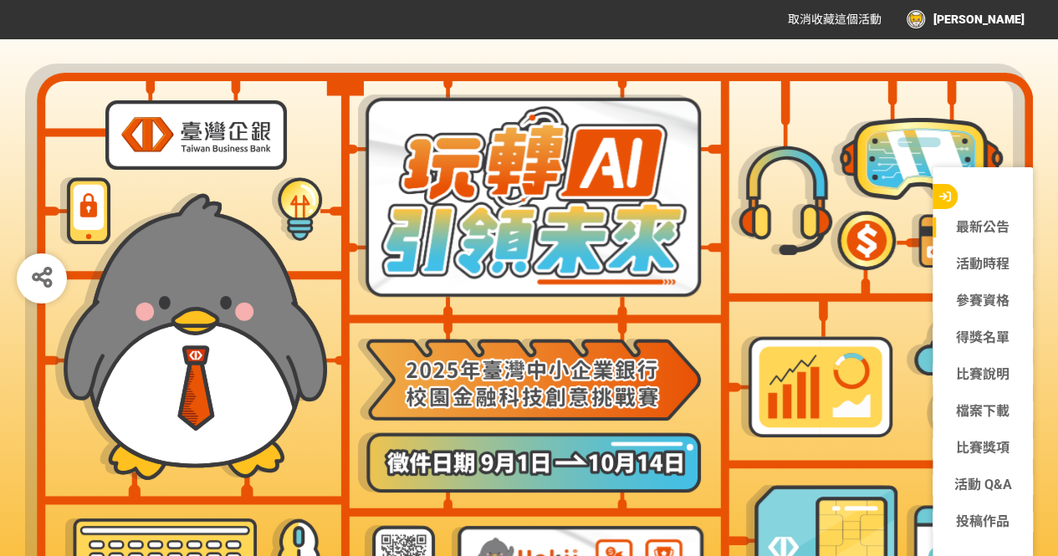
click at [983, 227] on link "最新公告" at bounding box center [982, 227] width 100 height 20
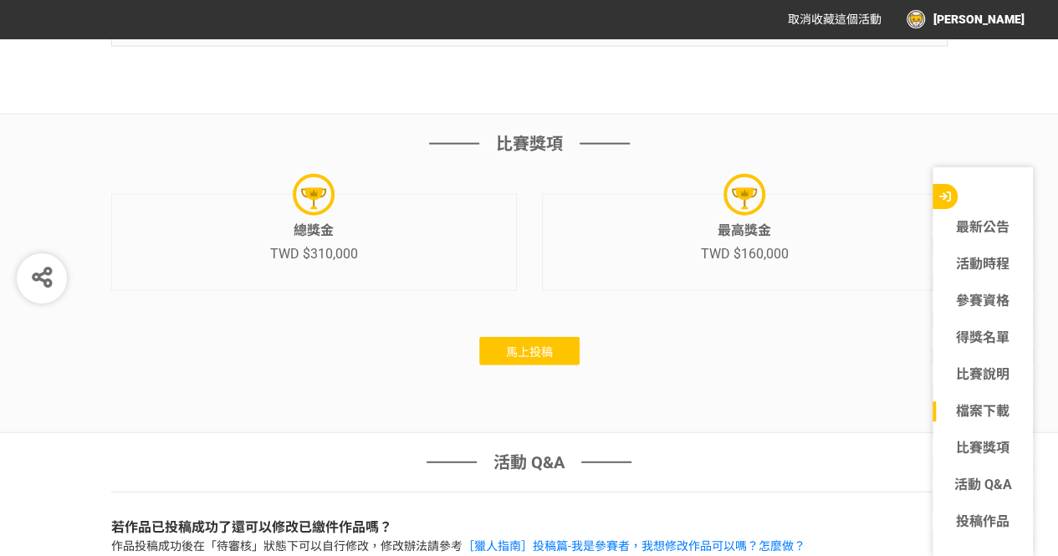
scroll to position [5099, 0]
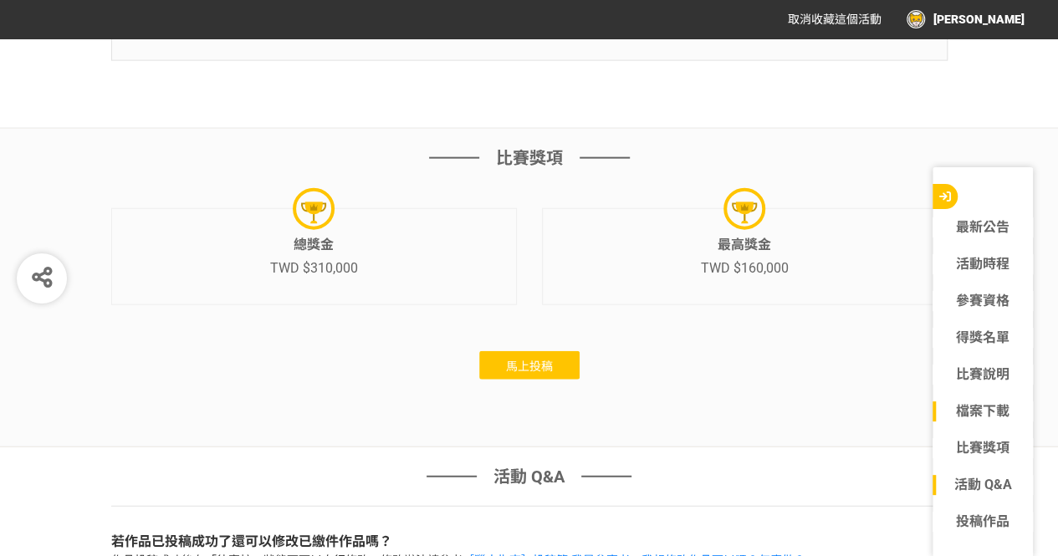
click at [969, 488] on link "活動 Q&A" at bounding box center [982, 485] width 100 height 20
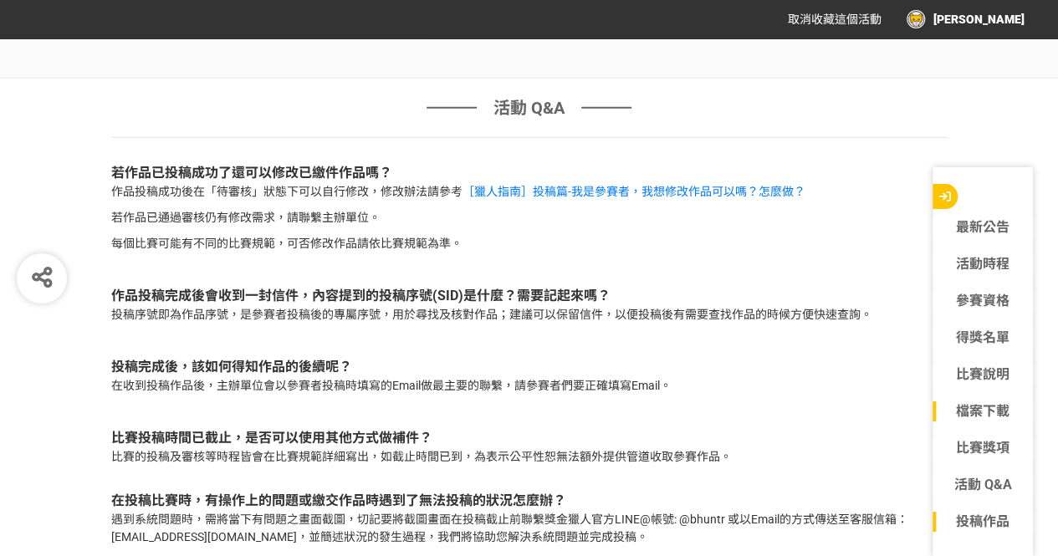
scroll to position [5476, 0]
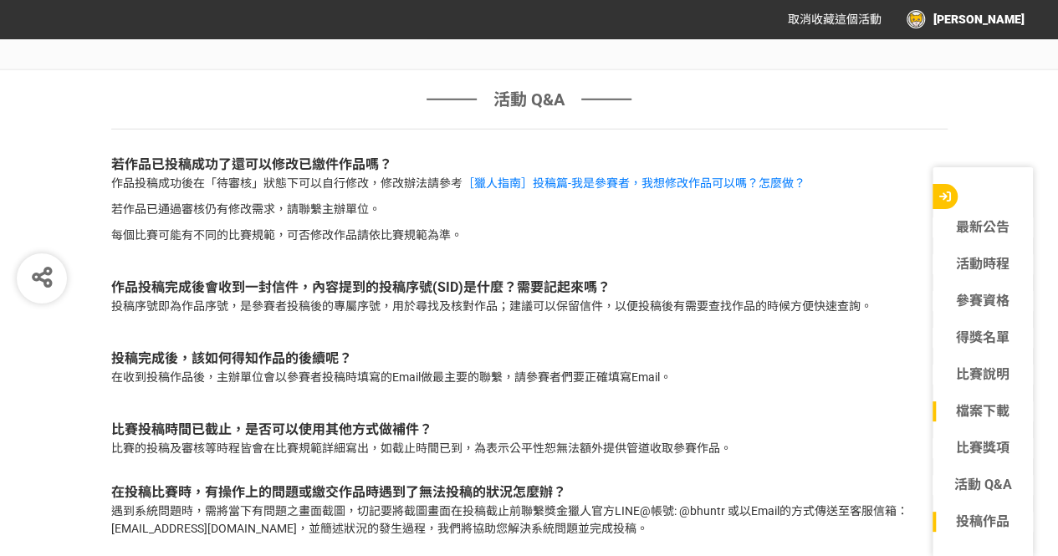
click at [973, 514] on link "投稿作品" at bounding box center [982, 522] width 100 height 20
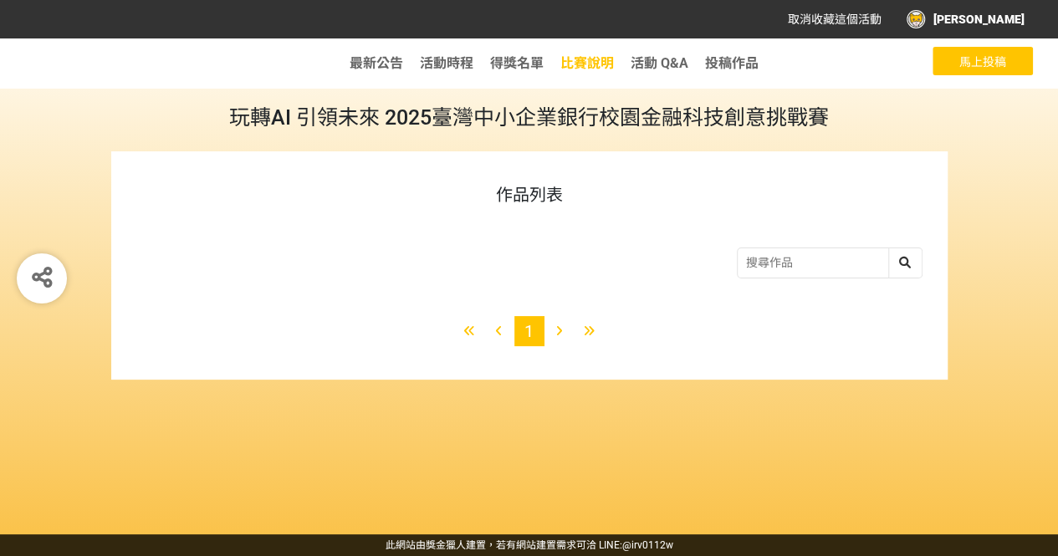
click at [592, 67] on span "比賽說明" at bounding box center [587, 63] width 54 height 16
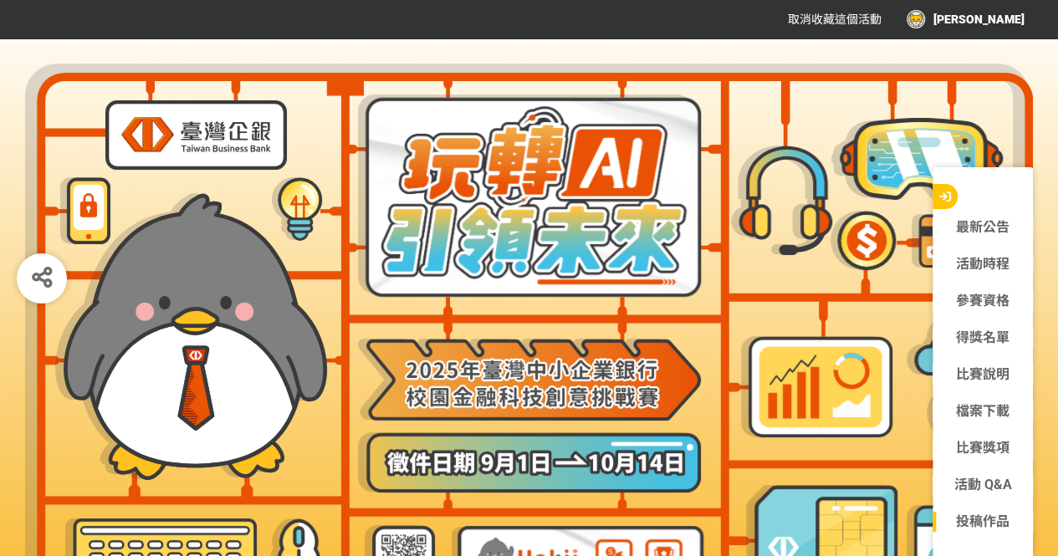
click at [959, 513] on link "投稿作品" at bounding box center [982, 522] width 100 height 20
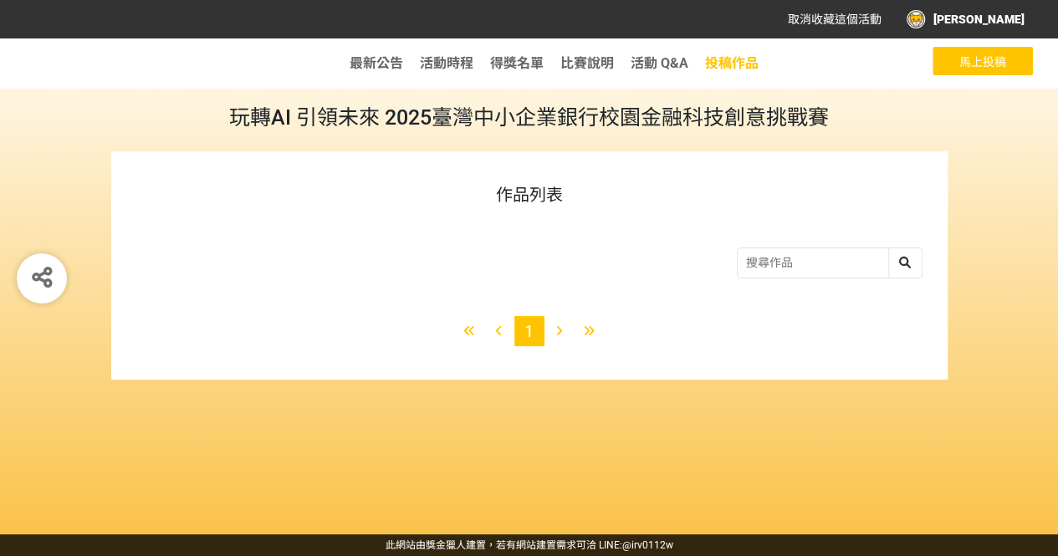
click at [717, 64] on span "投稿作品" at bounding box center [732, 63] width 54 height 16
click at [733, 60] on span "投稿作品" at bounding box center [732, 63] width 54 height 16
click at [947, 65] on button "馬上投稿" at bounding box center [982, 61] width 100 height 28
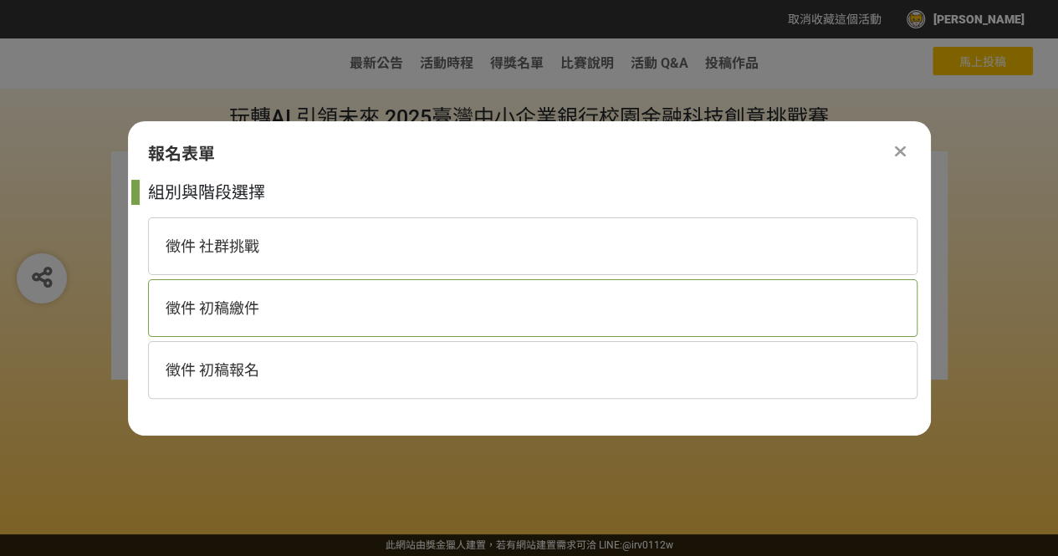
click at [347, 316] on div "徵件 初稿繳件" at bounding box center [532, 308] width 769 height 58
select select "185368:185627"
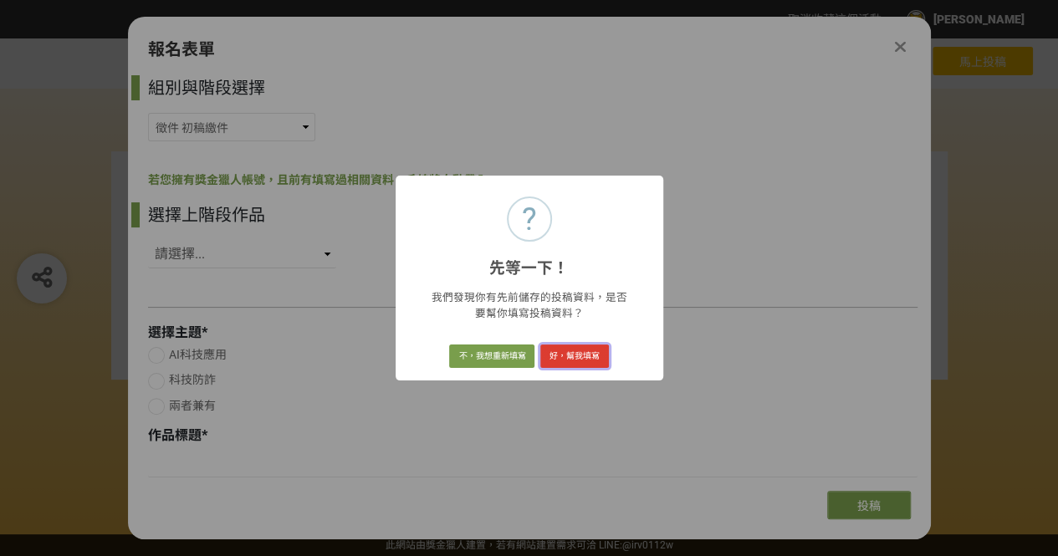
click at [586, 364] on button "好，幫我填寫" at bounding box center [574, 356] width 69 height 23
radio input "true"
type input "我怎麼可能被騙？∕難道你不相信我嗎？"
select select "防詐機制"
select select "社群媒體"
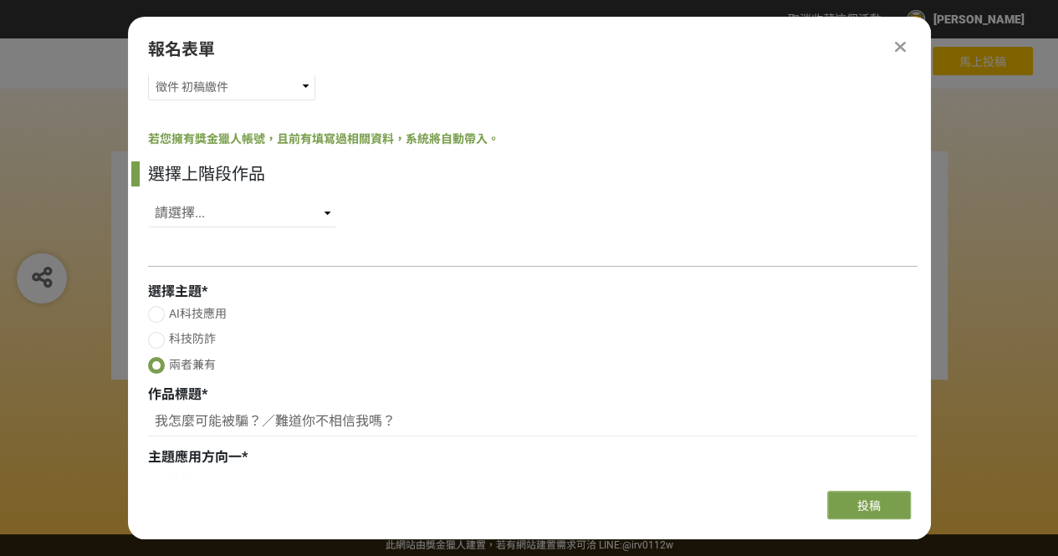
scroll to position [40, 0]
click at [294, 202] on select "請選擇... SID: 349533, 標題: (未知標題)" at bounding box center [242, 214] width 188 height 28
click at [415, 217] on div "選擇上階段作品 請選擇... SID: 349533, 標題: (未知標題)" at bounding box center [532, 199] width 769 height 74
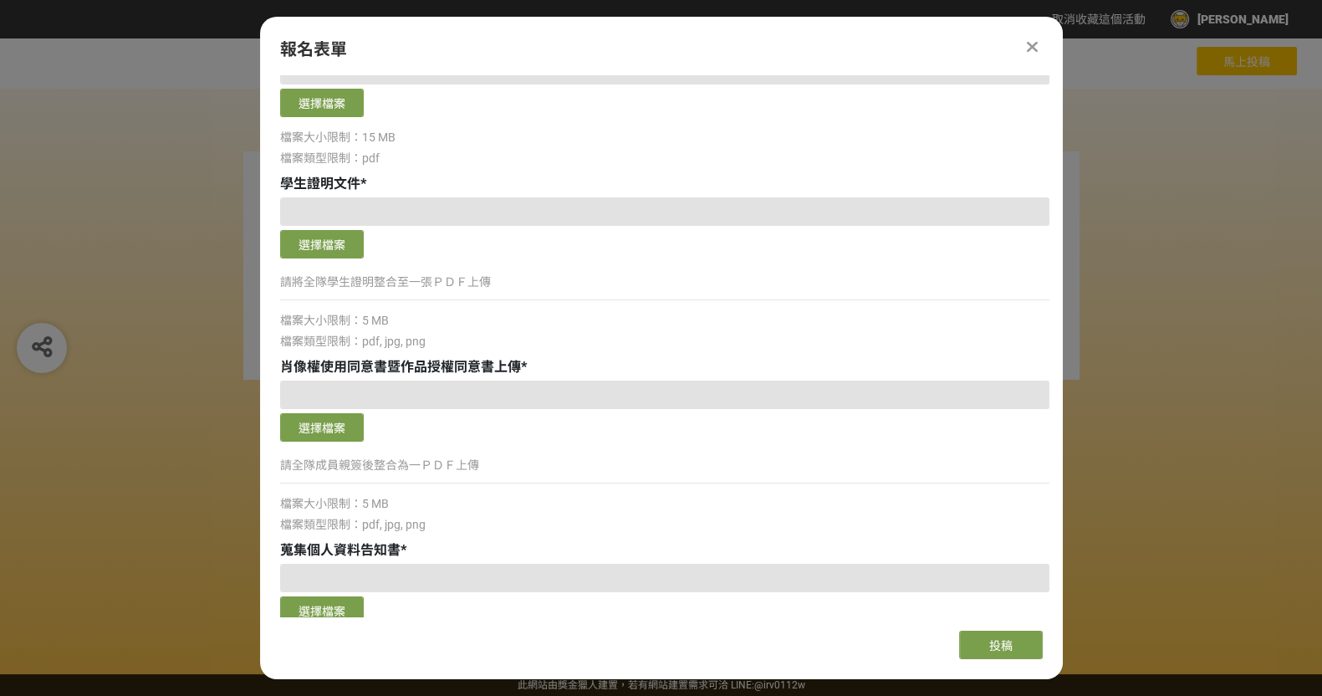
scroll to position [831, 0]
click at [1057, 262] on div "作品列表 1" at bounding box center [661, 265] width 1322 height 228
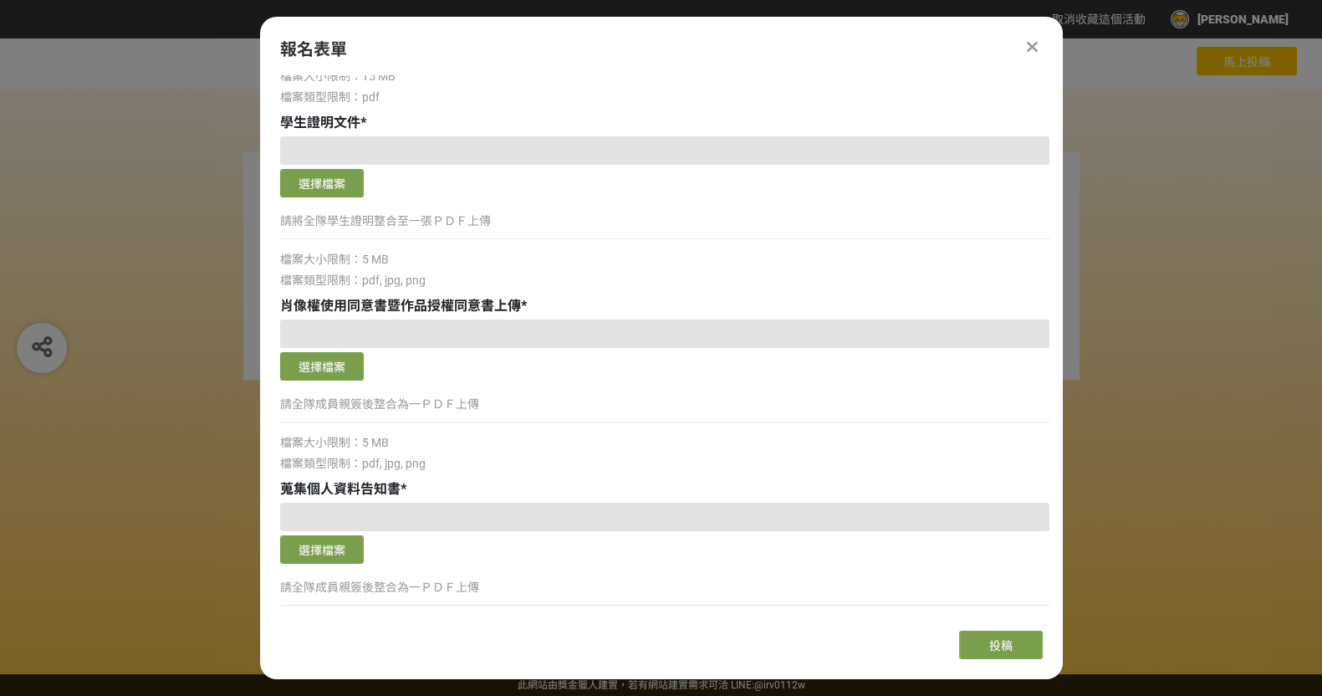
scroll to position [888, 0]
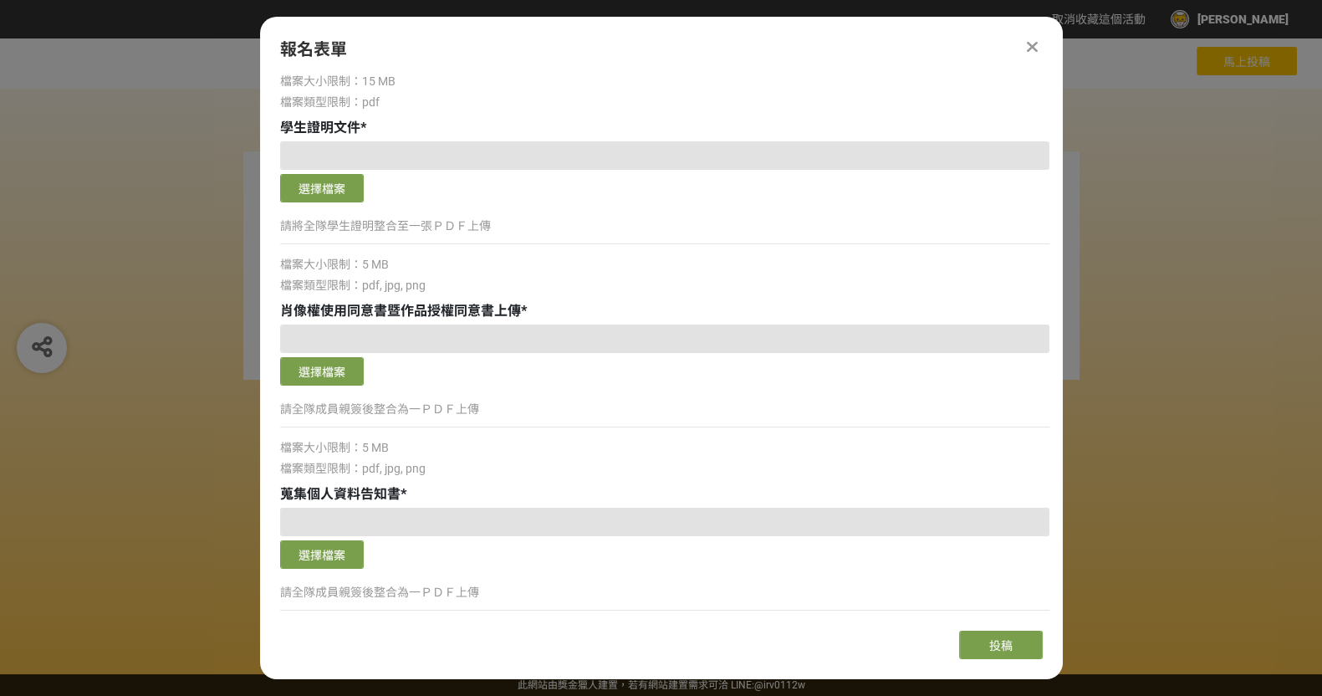
click at [1041, 48] on div at bounding box center [1033, 47] width 20 height 20
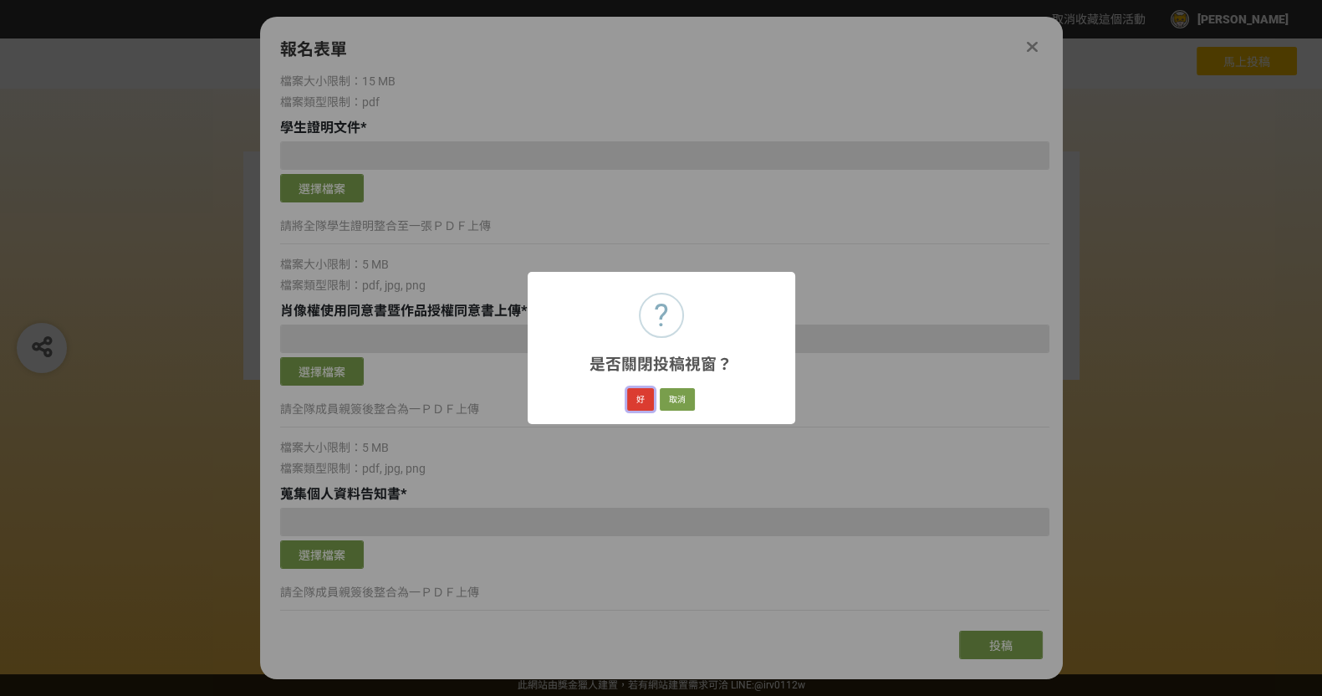
click at [641, 393] on button "好" at bounding box center [640, 399] width 27 height 23
